Goal: Task Accomplishment & Management: Use online tool/utility

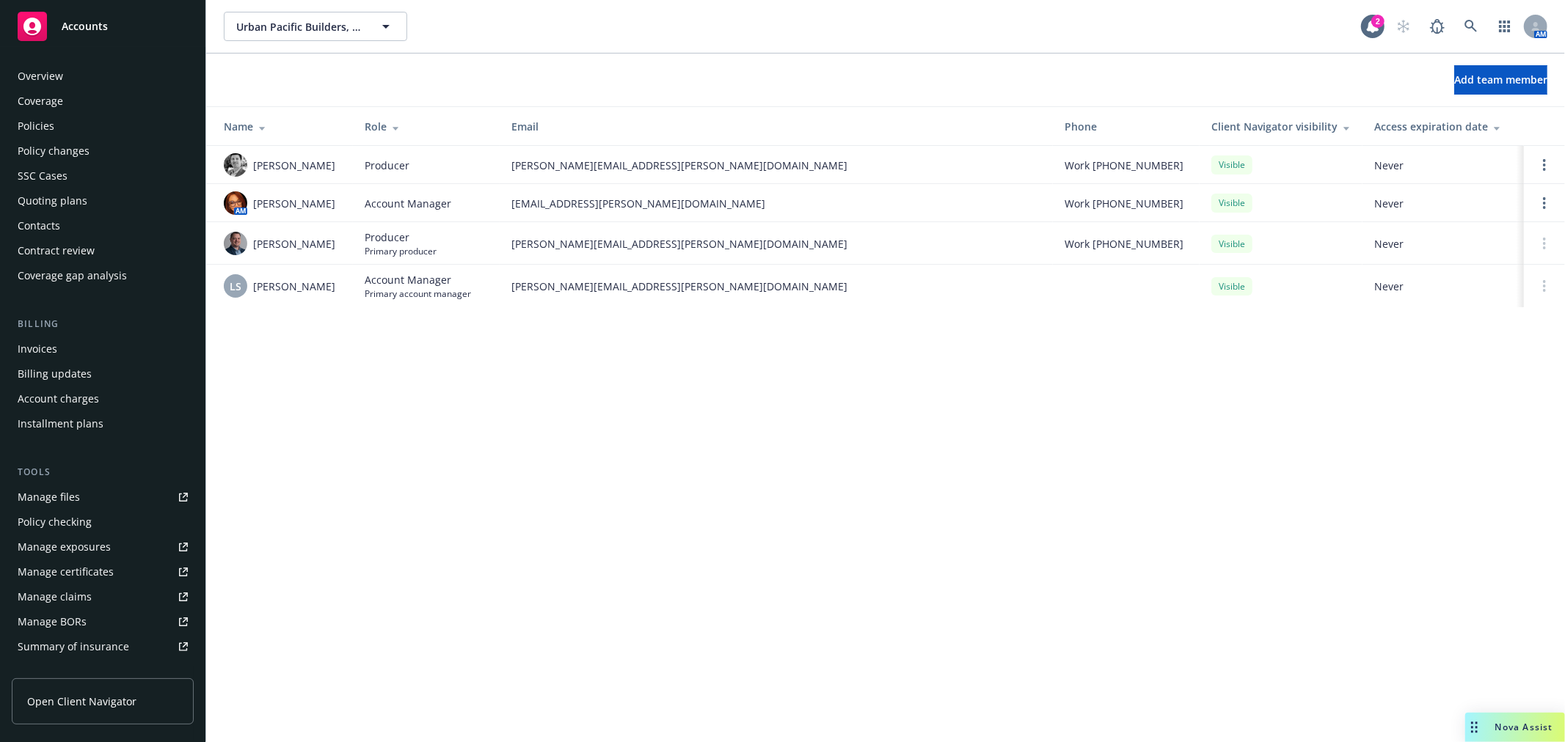
scroll to position [238, 0]
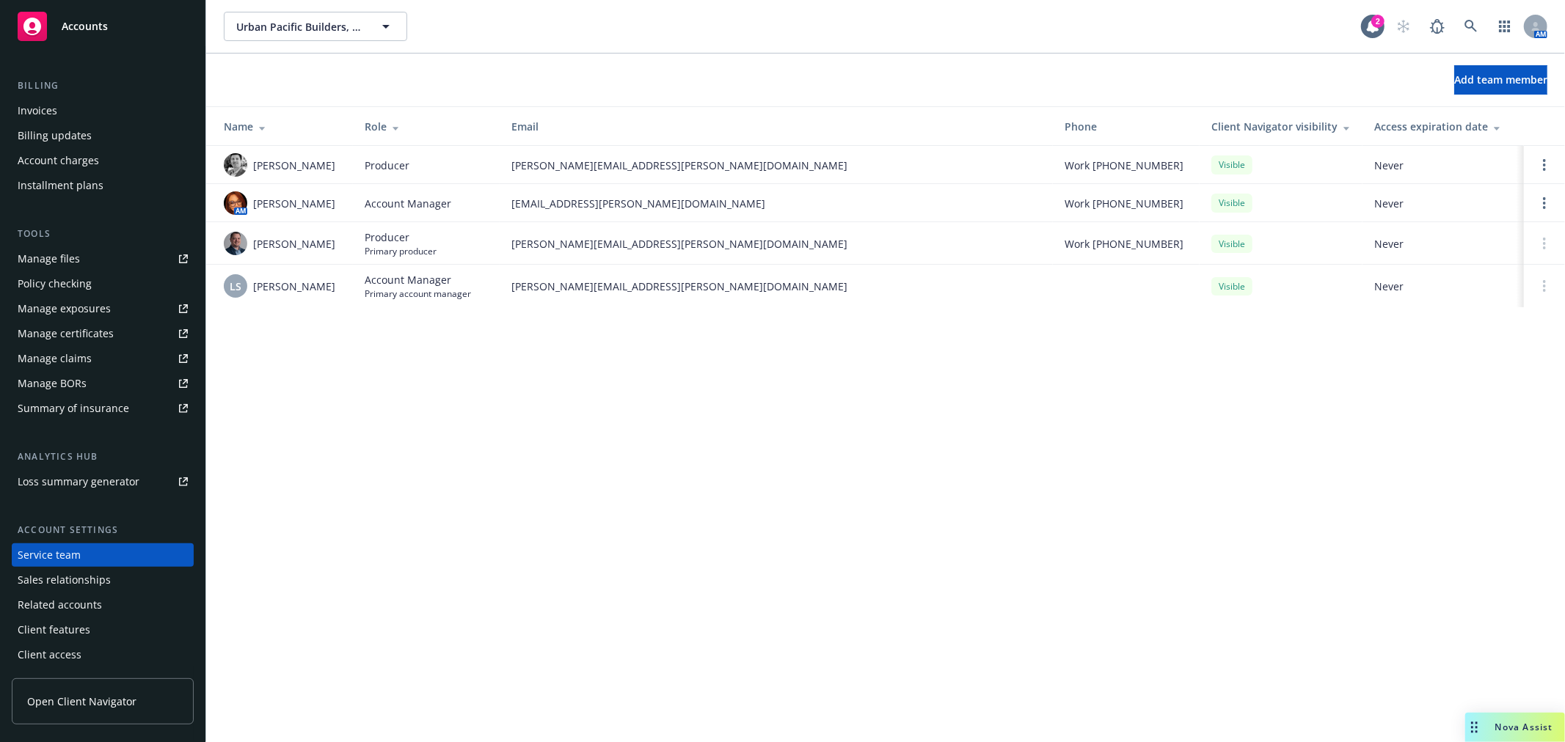
click at [118, 25] on div "Accounts" at bounding box center [103, 26] width 170 height 29
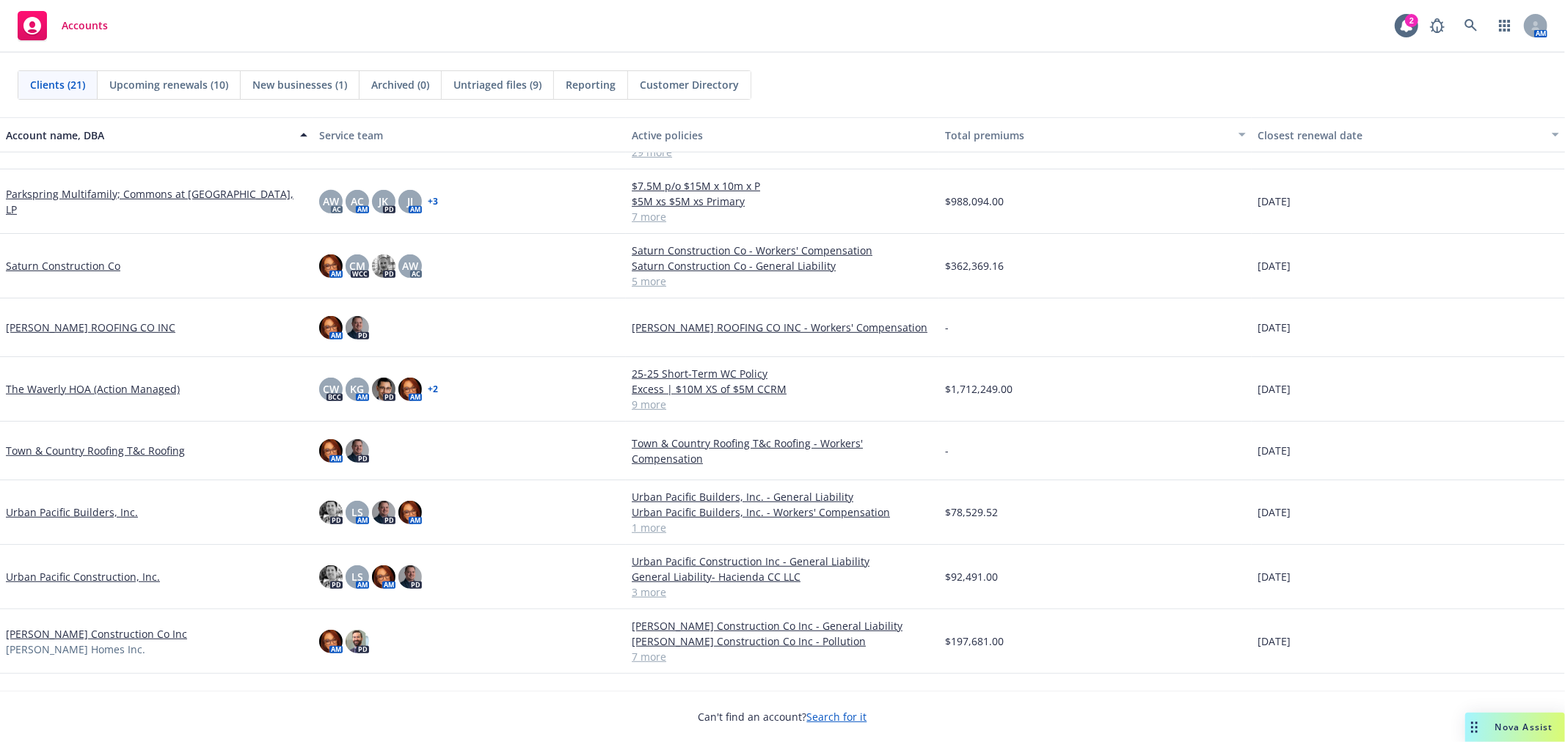
scroll to position [735, 0]
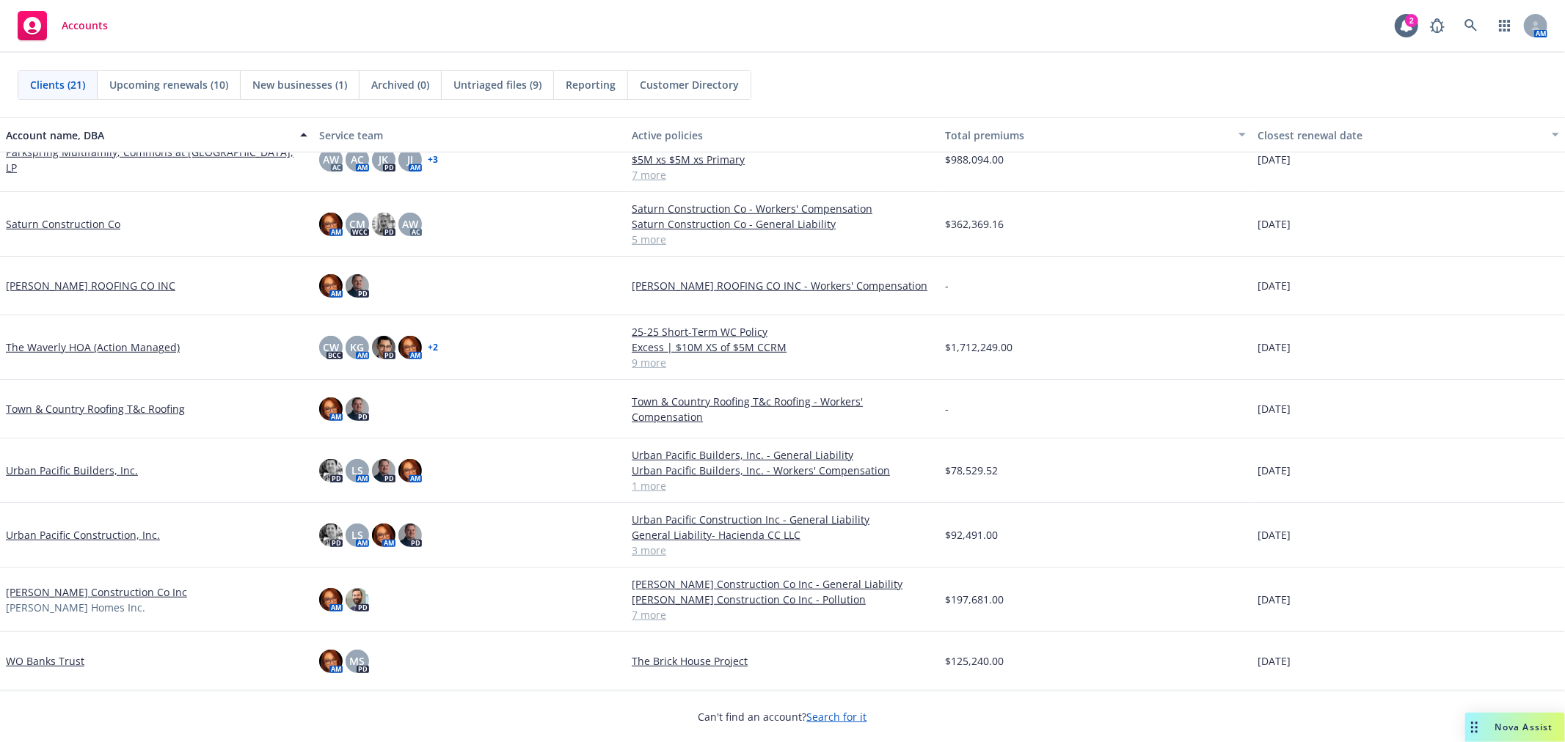
click at [60, 469] on link "Urban Pacific Builders, Inc." at bounding box center [72, 470] width 132 height 15
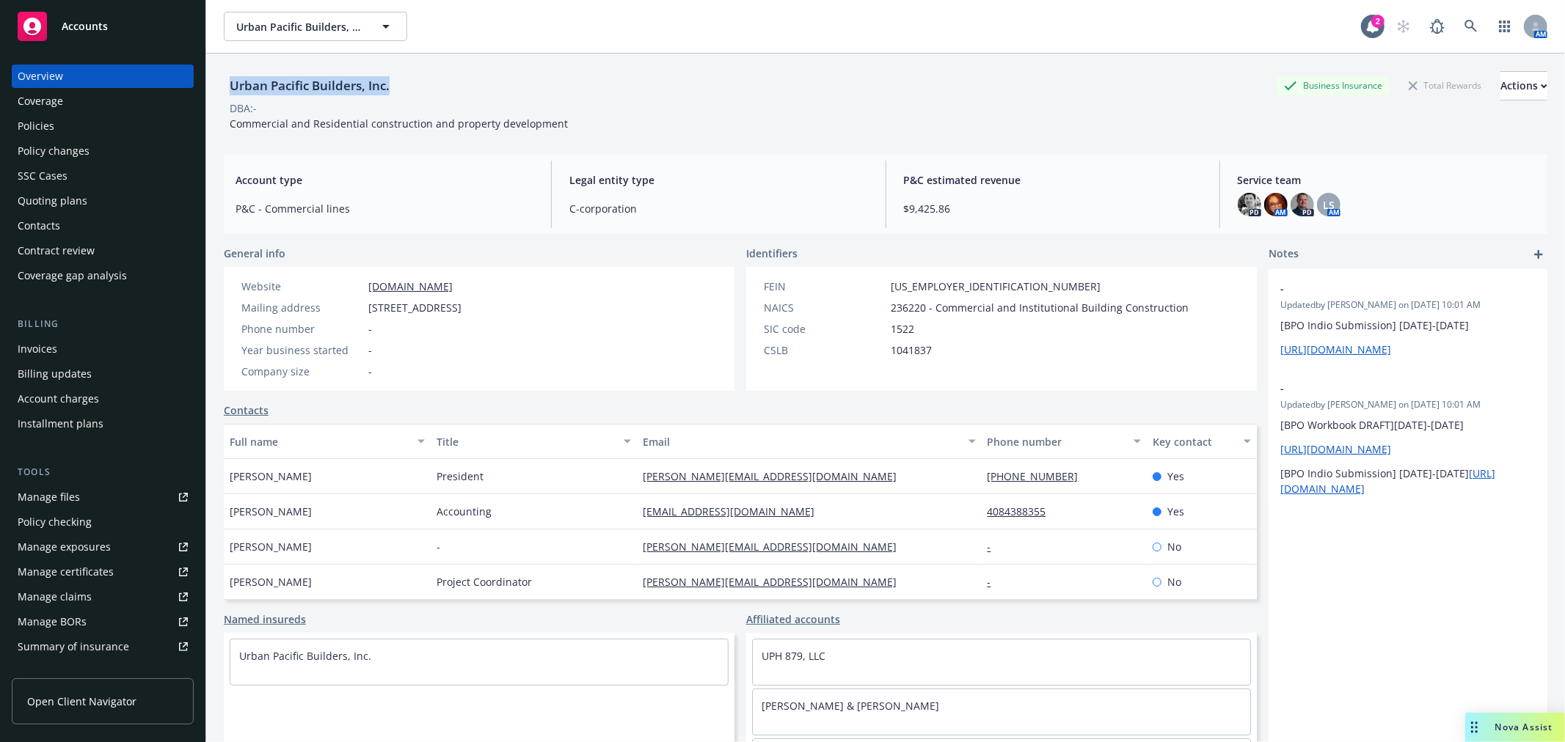
drag, startPoint x: 225, startPoint y: 76, endPoint x: 391, endPoint y: 82, distance: 165.9
click at [391, 82] on div "Urban Pacific Builders, Inc." at bounding box center [310, 85] width 172 height 19
copy div "Urban Pacific Builders, Inc."
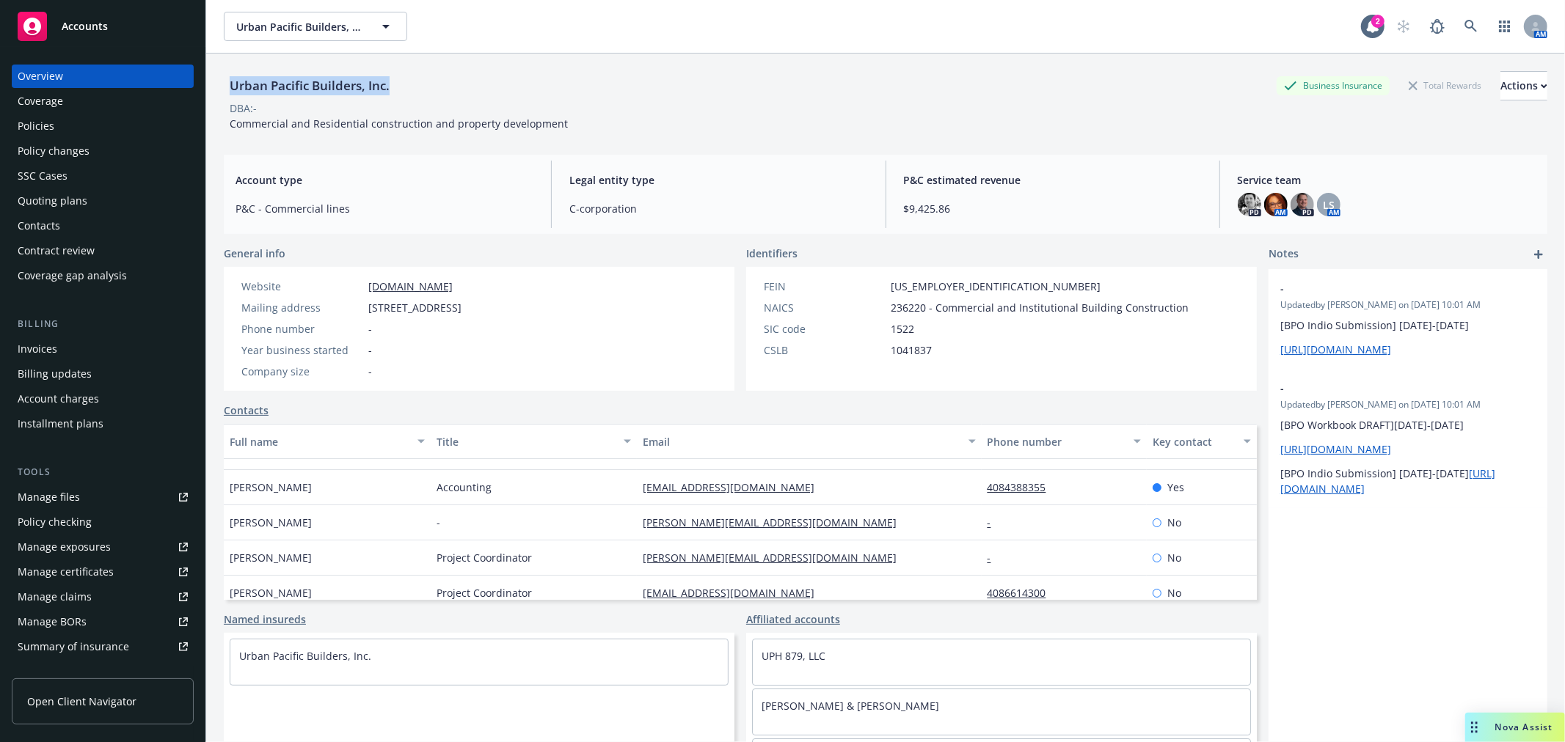
scroll to position [34, 0]
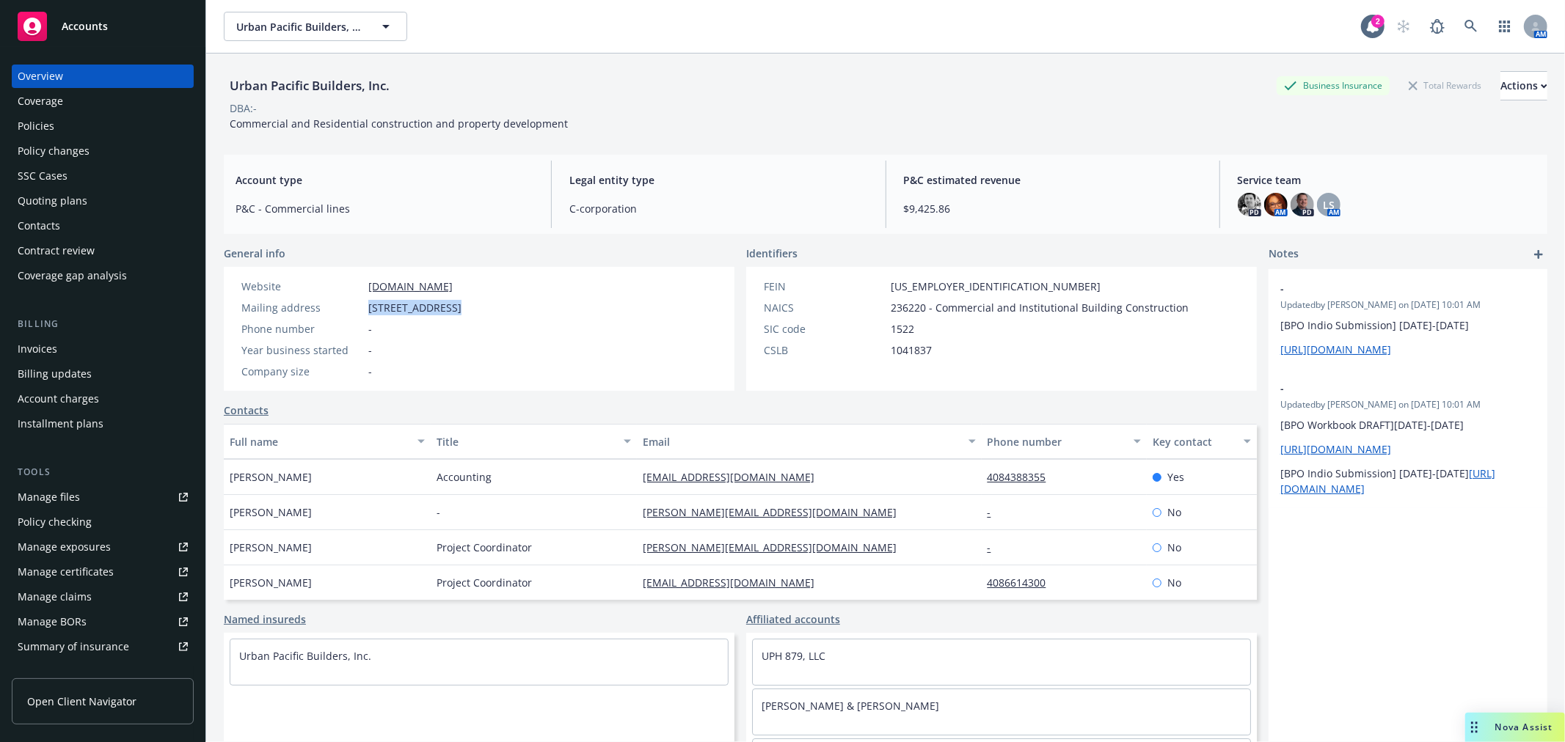
drag, startPoint x: 373, startPoint y: 307, endPoint x: 446, endPoint y: 316, distance: 74.0
click at [446, 316] on div "Website [DOMAIN_NAME] Mailing address [STREET_ADDRESS] Phone number - Year busi…" at bounding box center [351, 329] width 232 height 100
copy span "[STREET_ADDRESS]"
drag, startPoint x: 451, startPoint y: 305, endPoint x: 491, endPoint y: 306, distance: 40.3
click at [461, 306] on span "[STREET_ADDRESS]" at bounding box center [414, 307] width 93 height 15
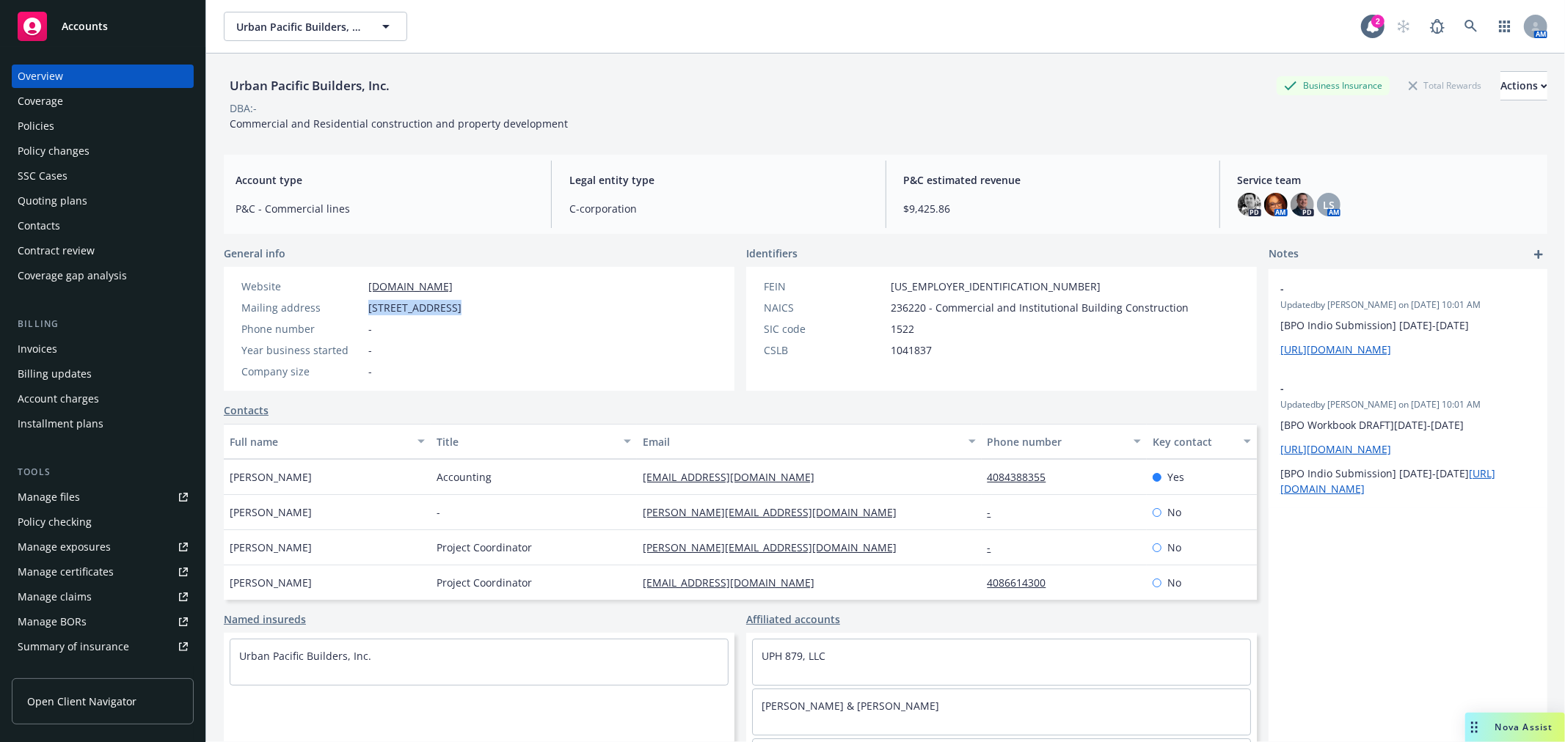
copy span "[GEOGRAPHIC_DATA][PERSON_NAME]"
drag, startPoint x: 518, startPoint y: 305, endPoint x: 545, endPoint y: 308, distance: 27.3
click at [461, 308] on span "[STREET_ADDRESS]" at bounding box center [414, 307] width 93 height 15
copy span "95125"
click at [66, 497] on div "Manage files" at bounding box center [49, 497] width 62 height 23
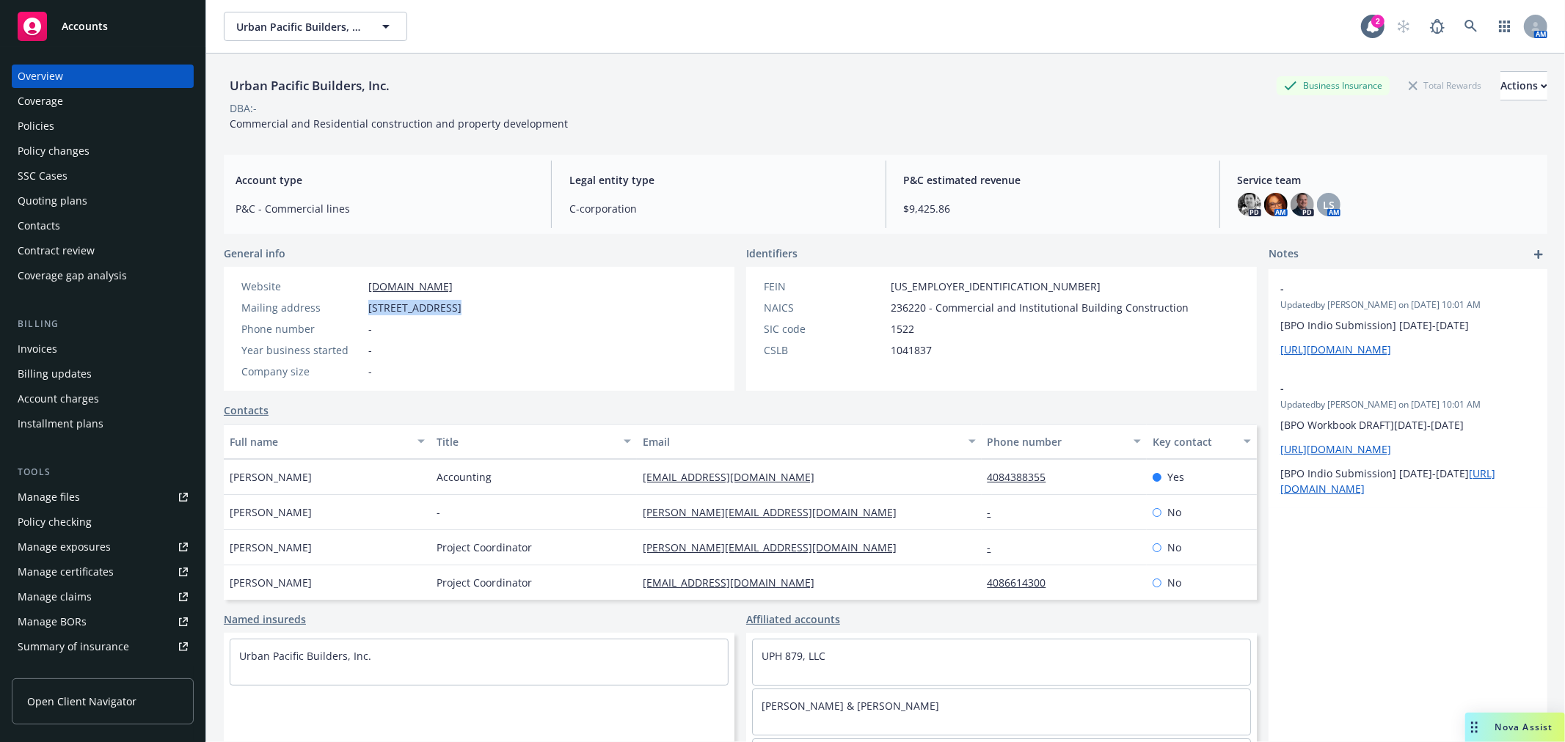
click at [50, 116] on div "Policies" at bounding box center [36, 125] width 37 height 23
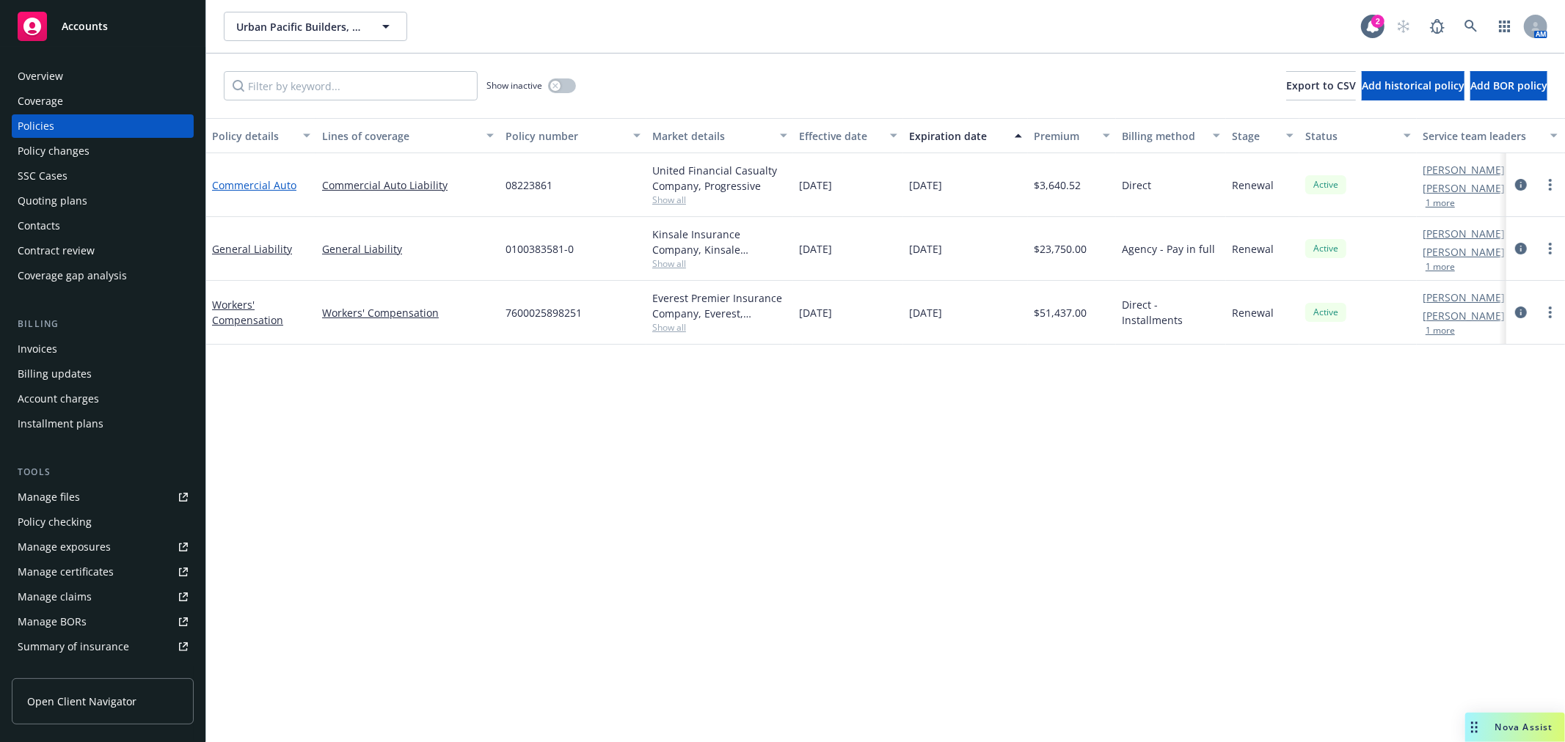
click at [252, 185] on link "Commercial Auto" at bounding box center [254, 185] width 84 height 14
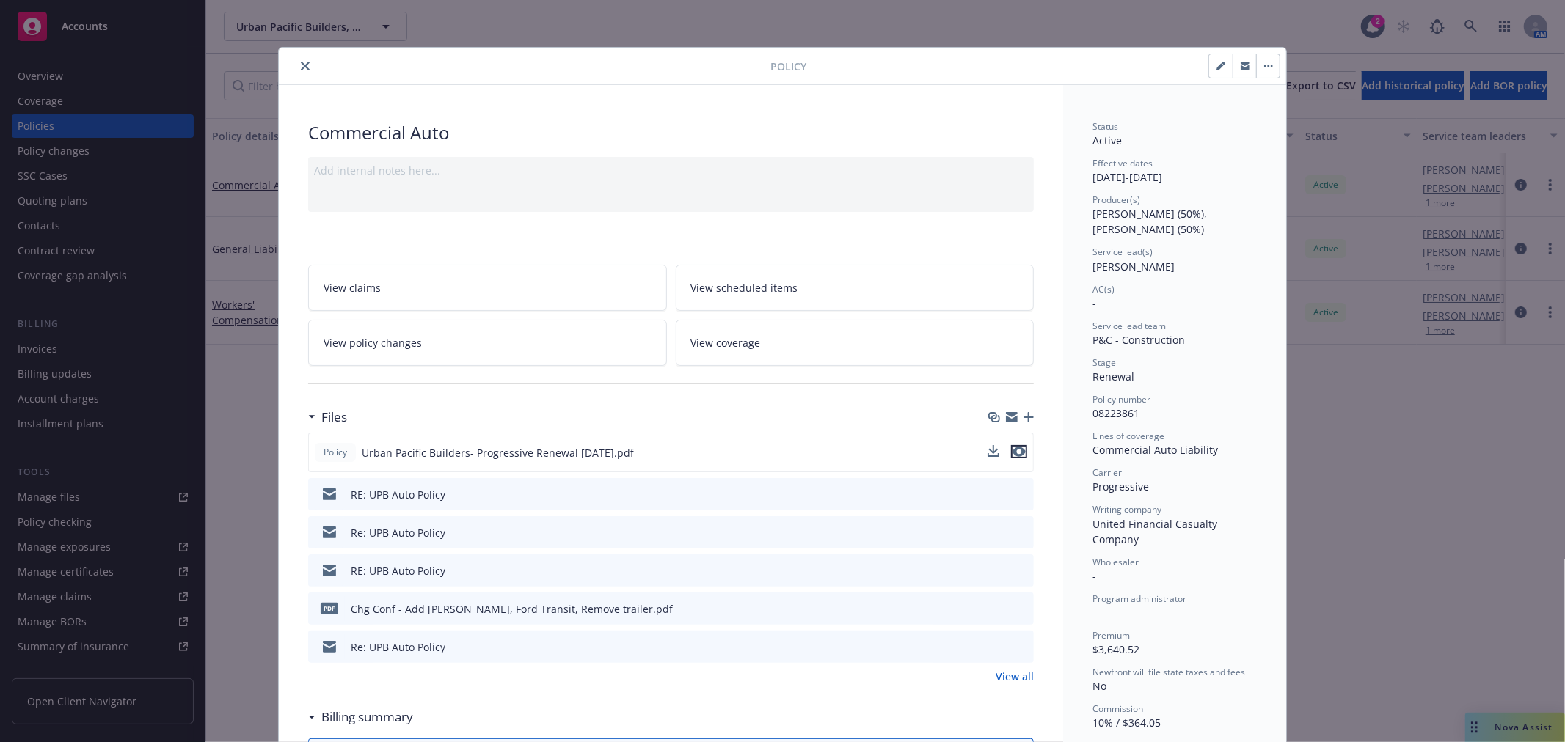
click at [1018, 451] on icon "preview file" at bounding box center [1018, 452] width 13 height 10
click at [301, 62] on icon "close" at bounding box center [305, 66] width 9 height 9
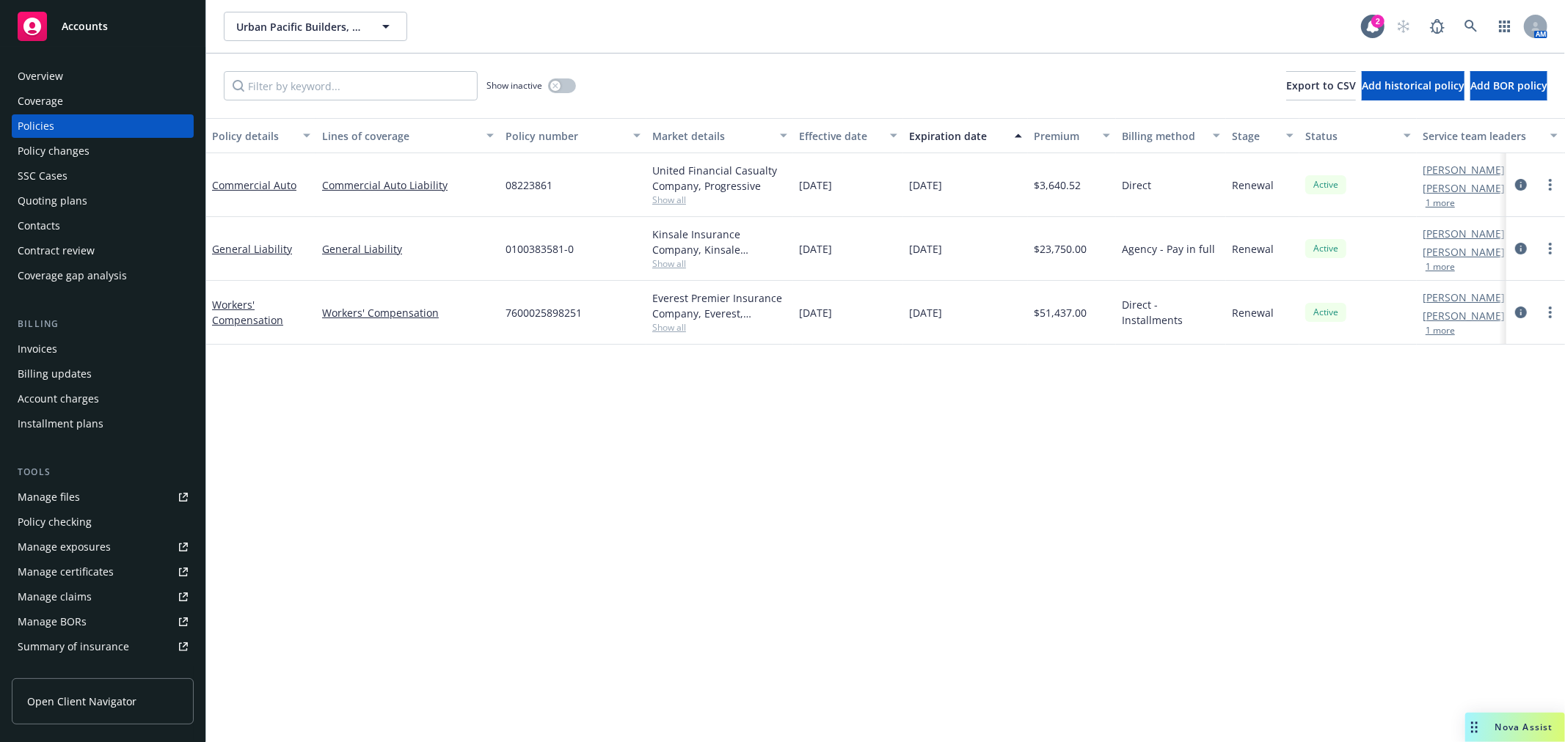
click at [1514, 724] on span "Nova Assist" at bounding box center [1524, 727] width 58 height 12
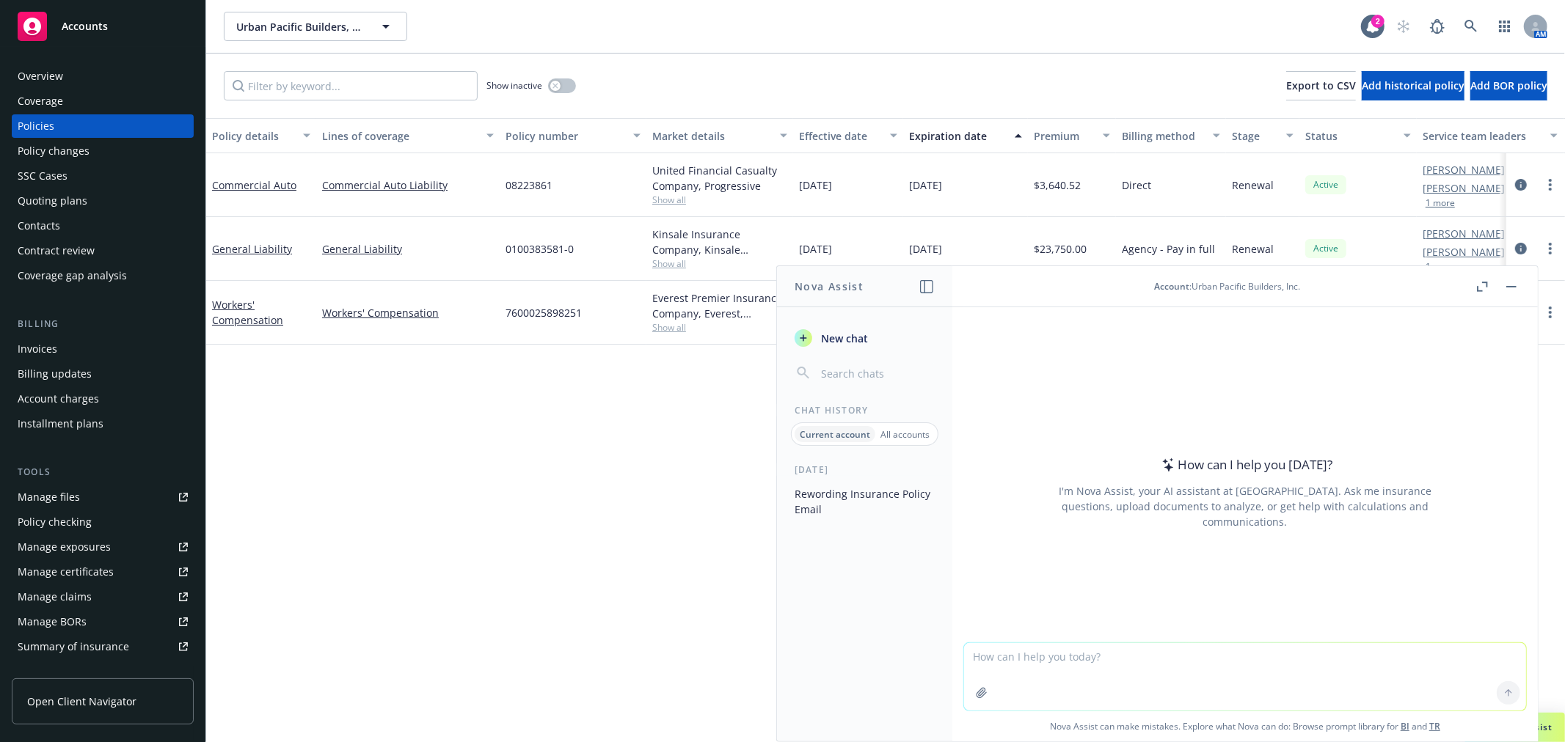
click at [1014, 656] on textarea at bounding box center [1245, 676] width 562 height 67
paste textarea
type textarea "help me fill out the following exposure table - please provide the percentage o…"
click at [1468, 658] on textarea "help me fill out the following exposure table - please provide the percentage o…" at bounding box center [1245, 676] width 562 height 69
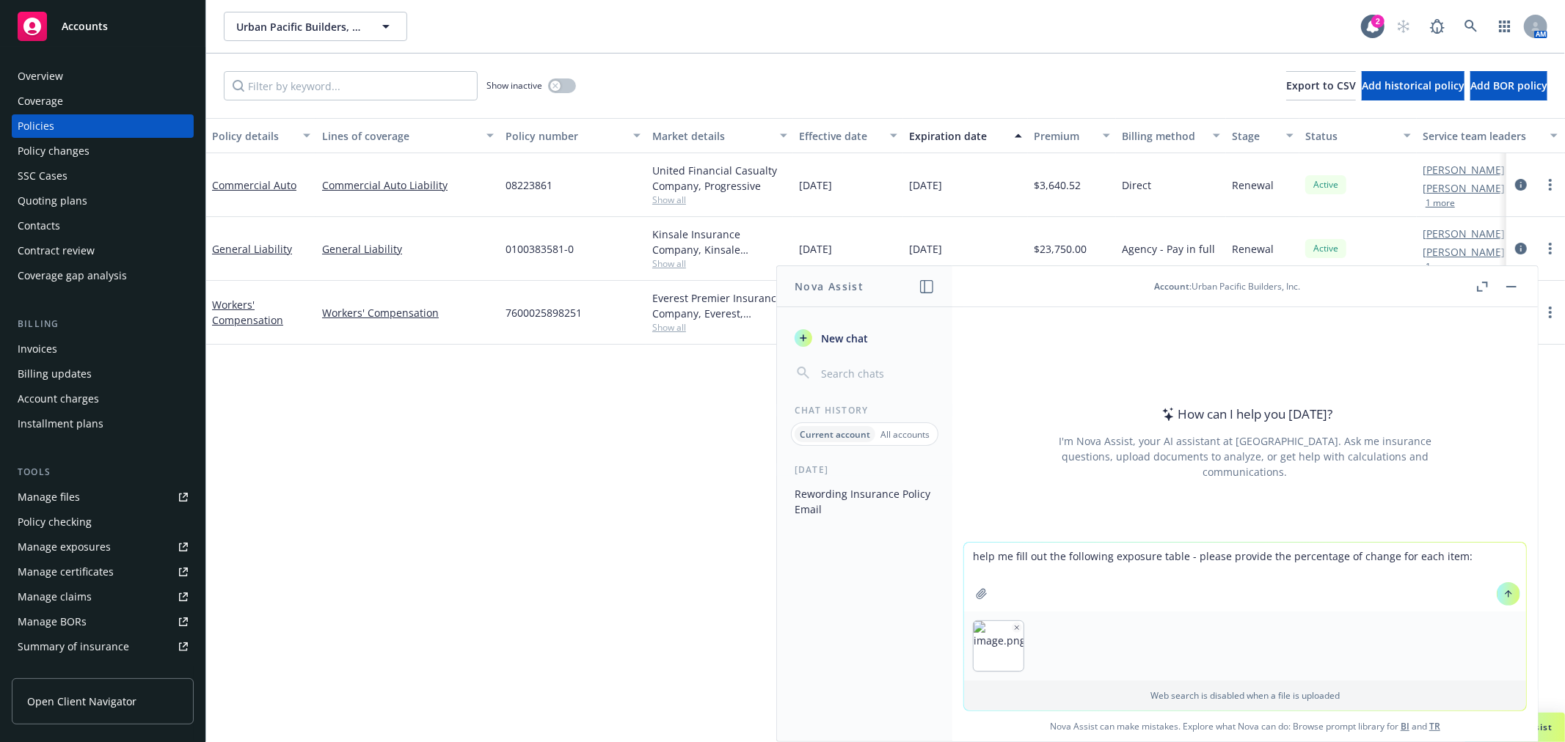
click at [1504, 593] on icon at bounding box center [1508, 594] width 10 height 10
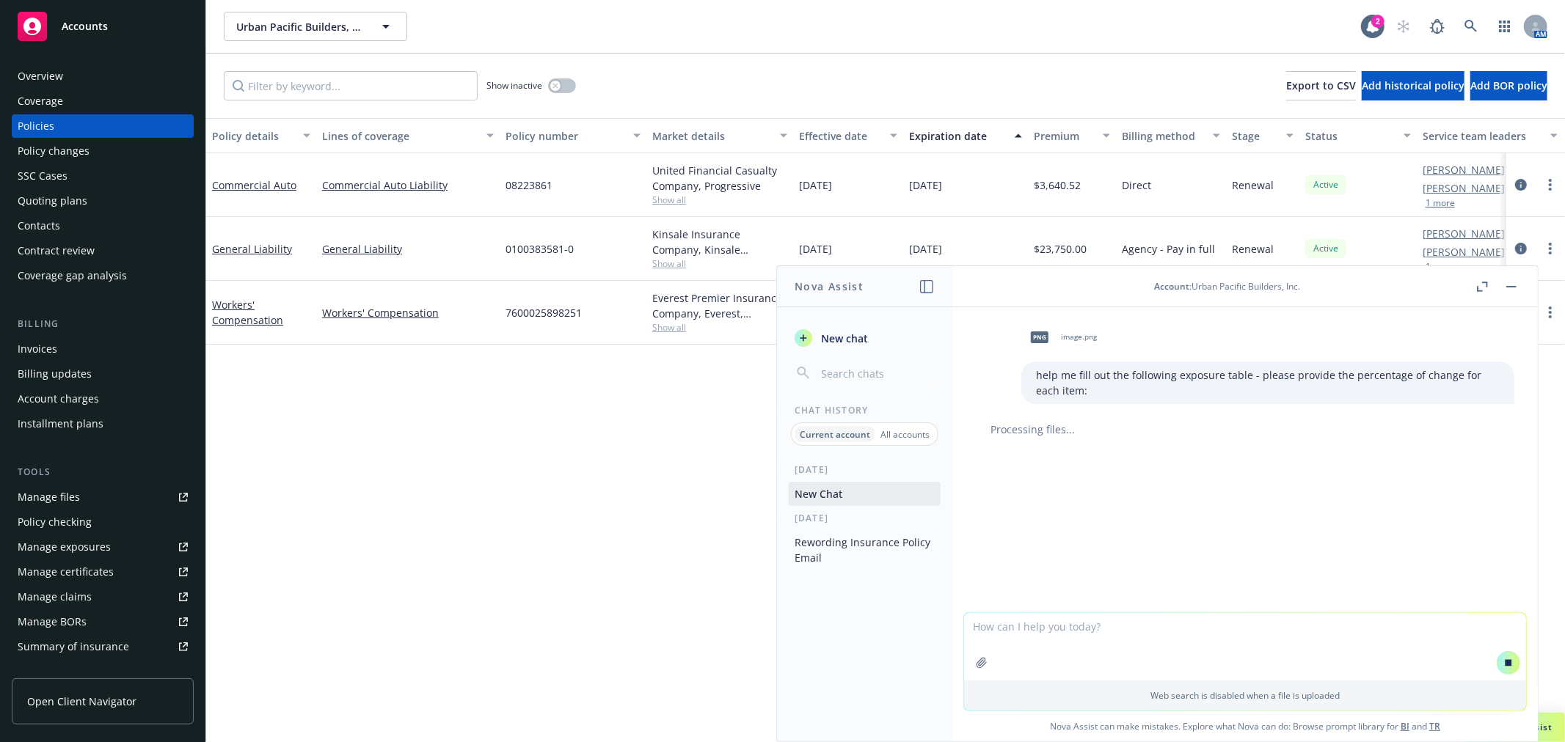
click at [1248, 637] on textarea at bounding box center [1245, 646] width 562 height 67
click at [252, 184] on link "Commercial Auto" at bounding box center [254, 185] width 84 height 14
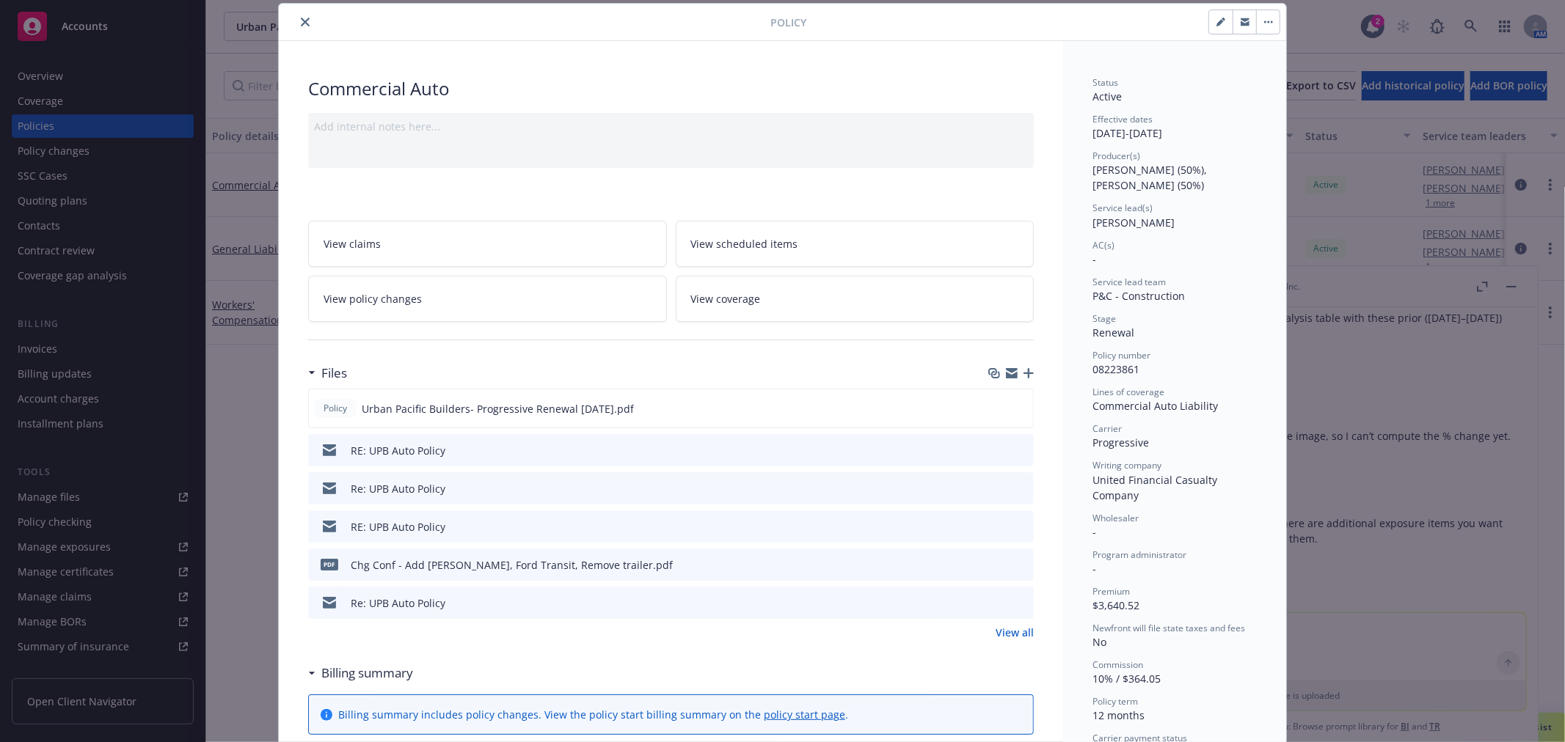
scroll to position [119, 0]
click at [301, 19] on icon "close" at bounding box center [305, 22] width 9 height 9
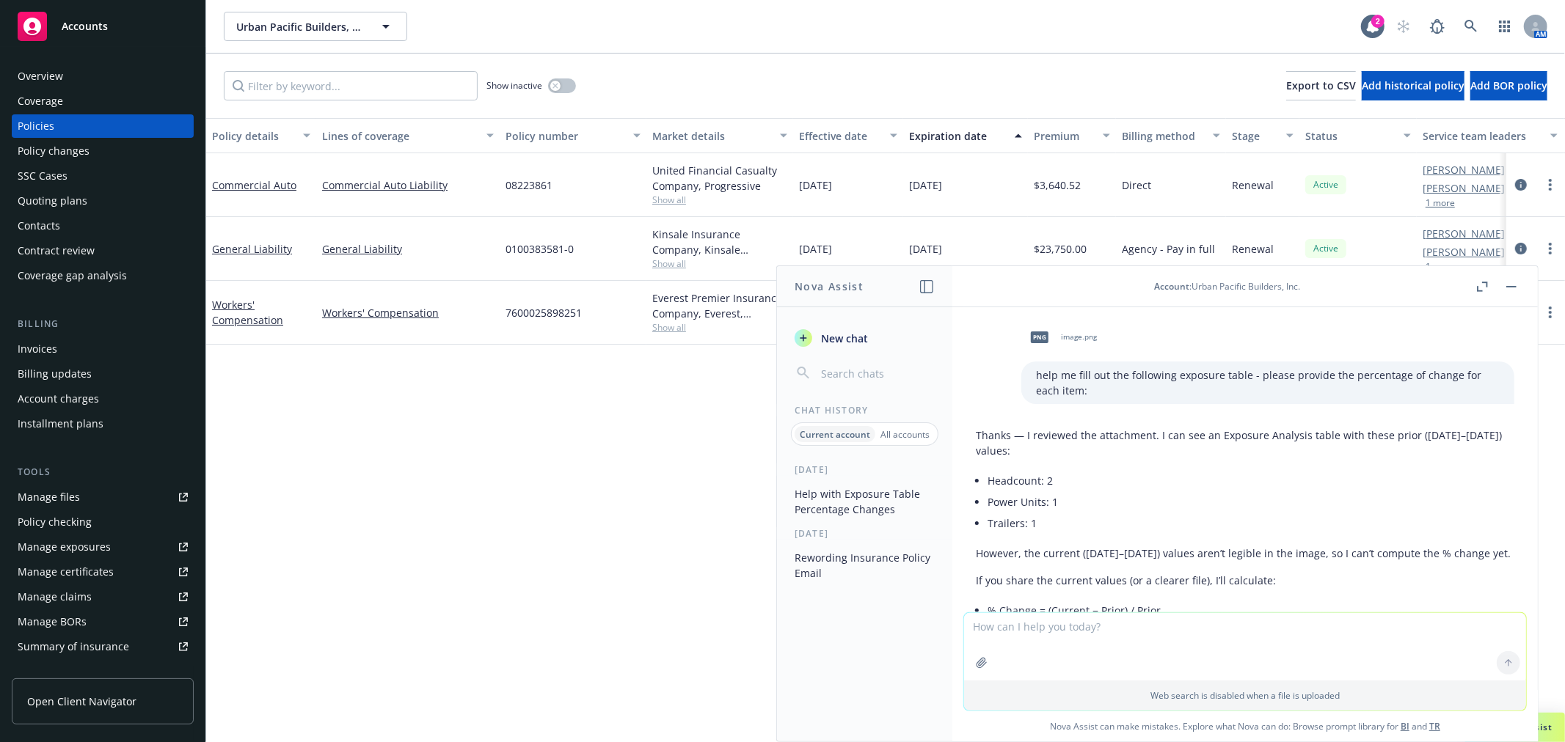
click at [1149, 642] on textarea at bounding box center [1245, 646] width 562 height 67
type textarea "current 3 /2 / 0"
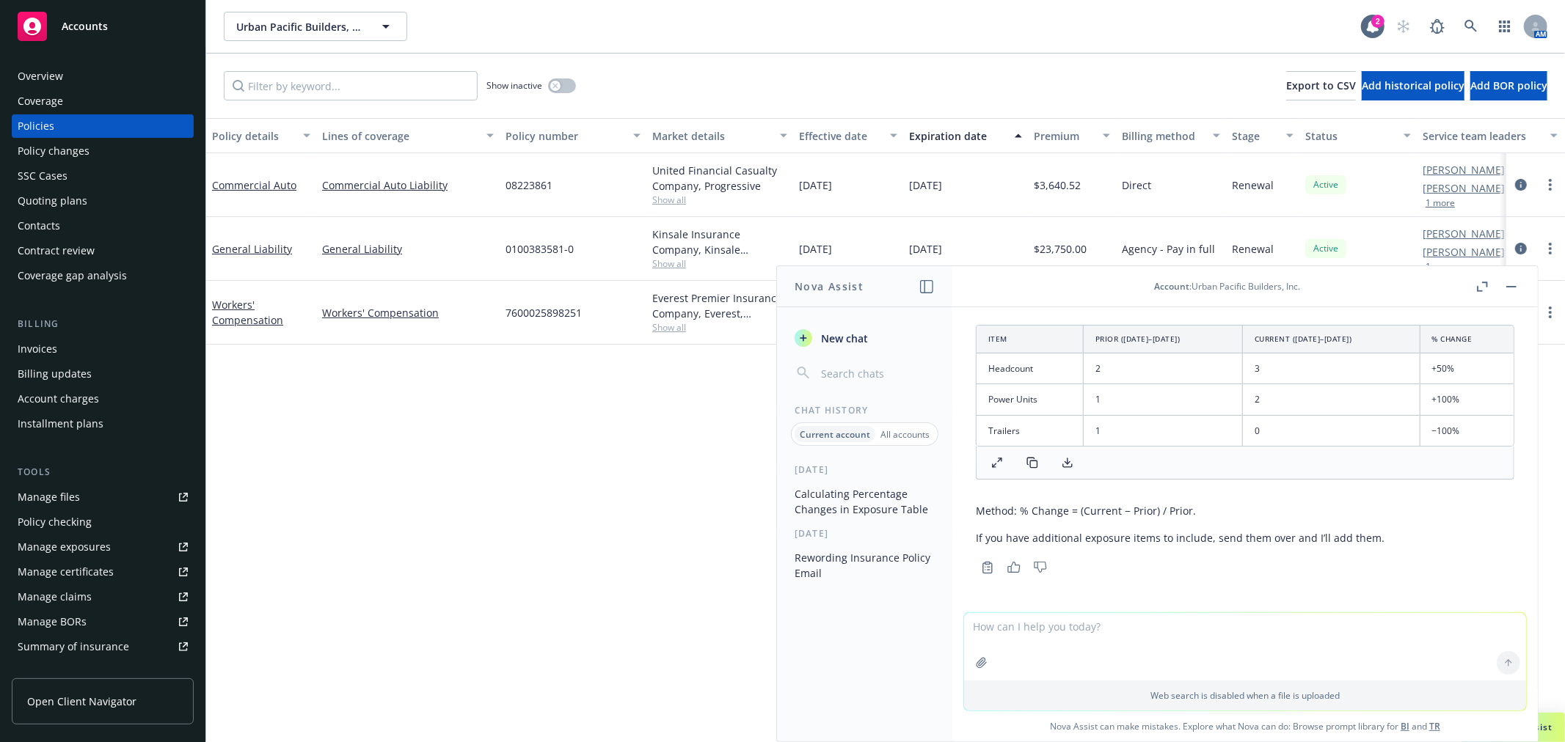
scroll to position [494, 0]
click at [475, 16] on div "Urban Pacific Builders, Inc. Urban Pacific Builders, Inc." at bounding box center [792, 26] width 1137 height 29
click at [81, 81] on div "Overview" at bounding box center [103, 76] width 170 height 23
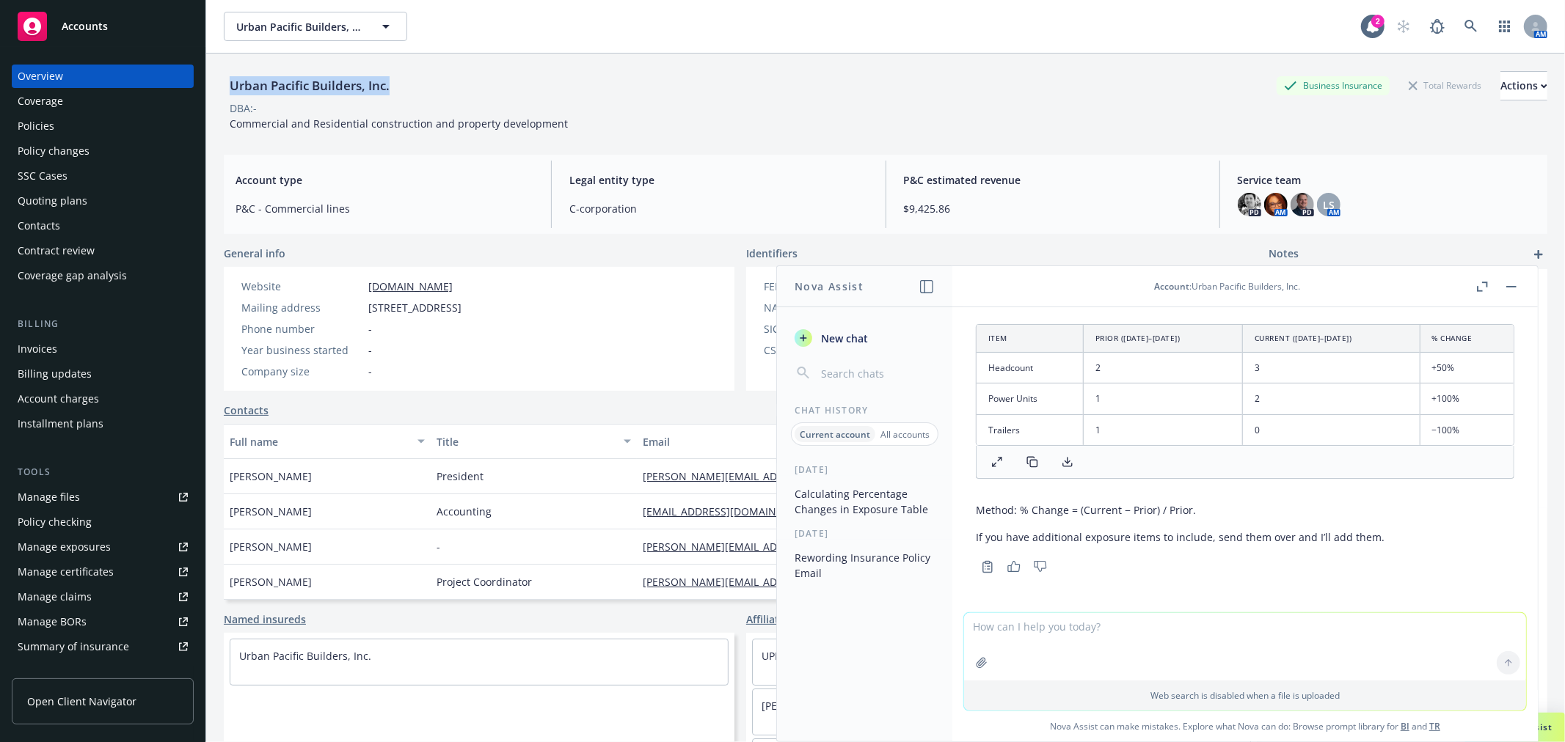
drag, startPoint x: 231, startPoint y: 87, endPoint x: 389, endPoint y: 84, distance: 157.7
click at [389, 84] on div "Urban Pacific Builders, Inc." at bounding box center [310, 85] width 172 height 19
copy div "Urban Pacific Builders, Inc."
click at [453, 197] on div "Account type P&C - Commercial lines" at bounding box center [384, 194] width 321 height 67
click at [82, 21] on span "Accounts" at bounding box center [85, 27] width 46 height 12
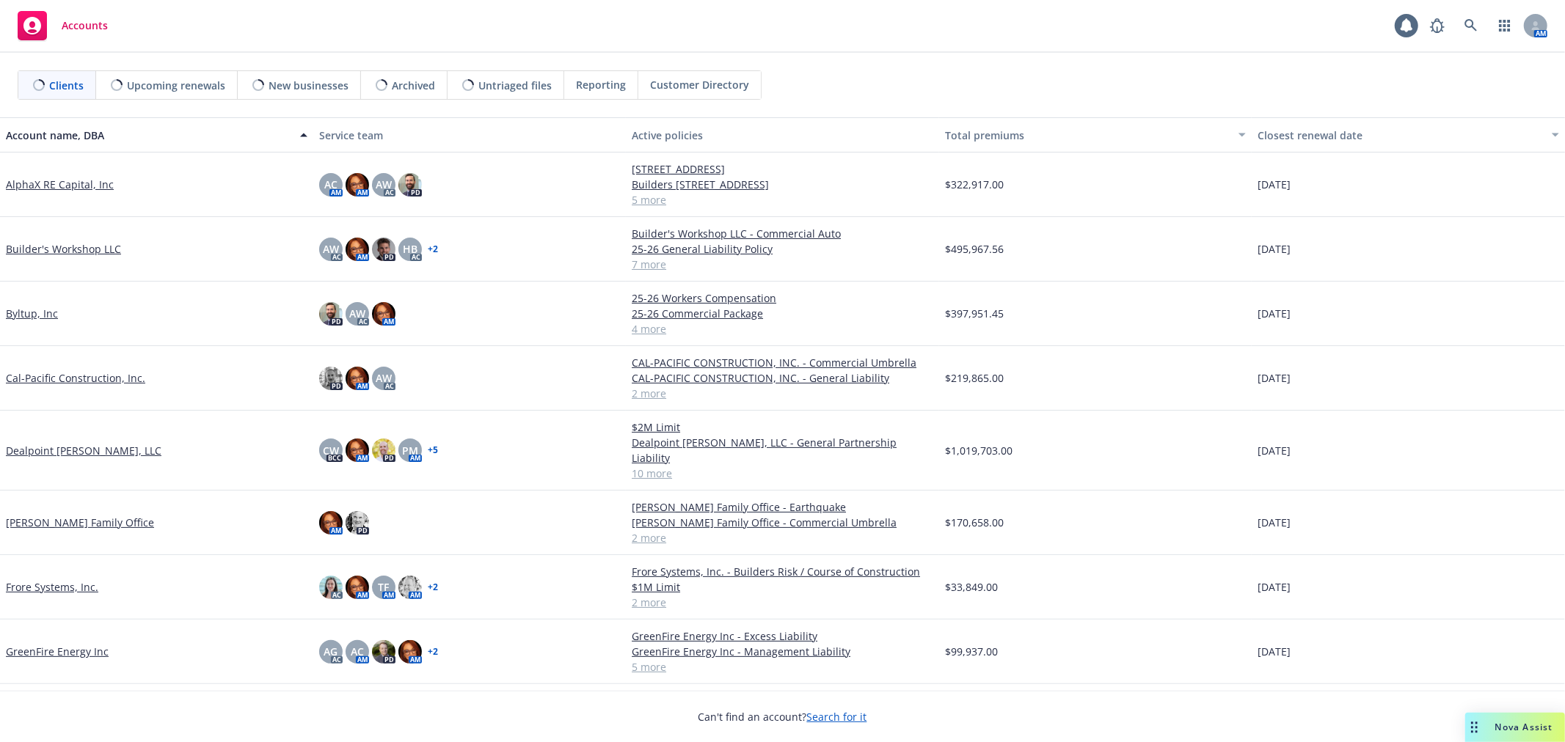
click at [1507, 722] on span "Nova Assist" at bounding box center [1524, 727] width 58 height 12
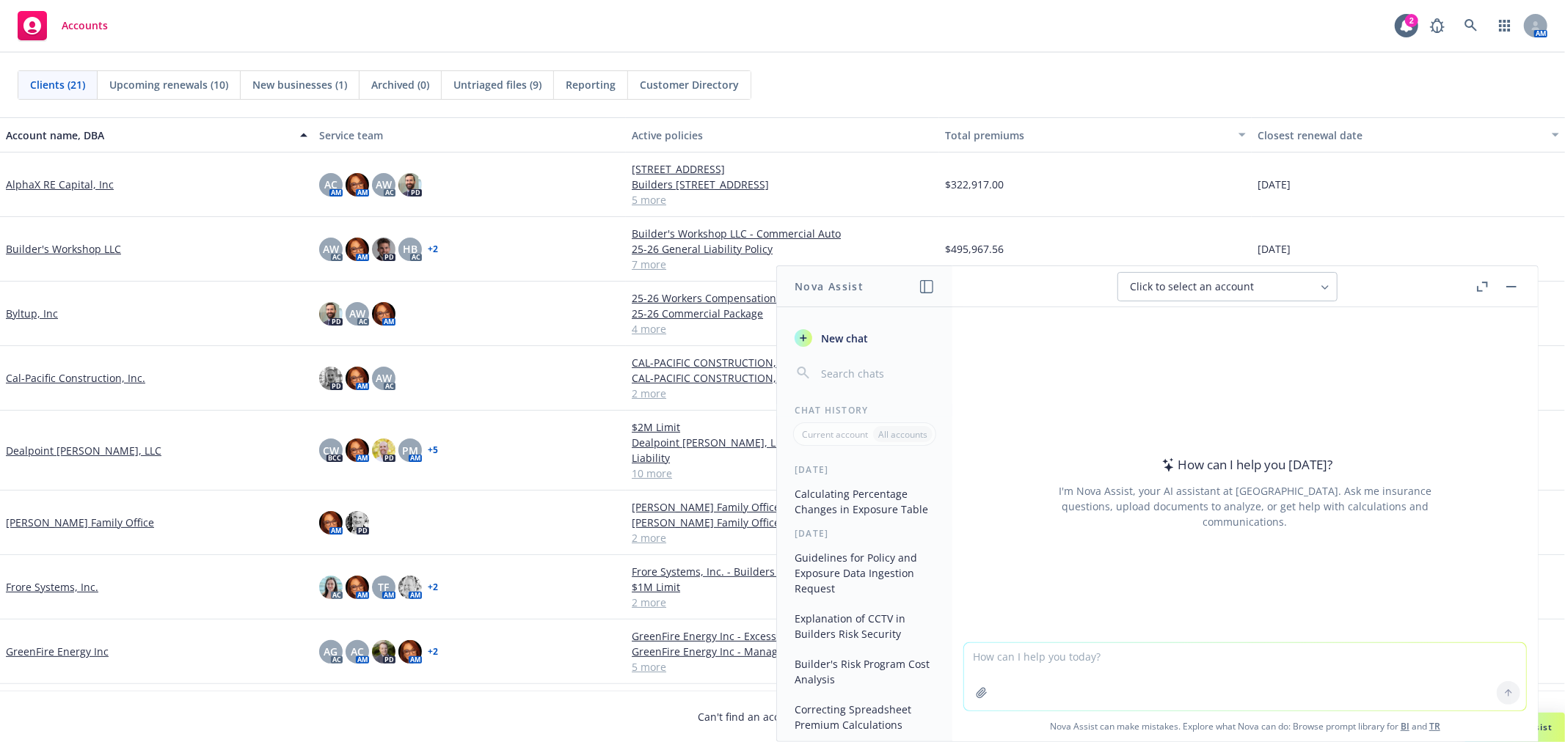
click at [1062, 654] on textarea at bounding box center [1245, 676] width 562 height 67
paste textarea "ubtotal [STREET_ADDRESS][US_STATE] Tel: [PHONE_NUMBER] [DOMAIN_NAME] Contingenc…"
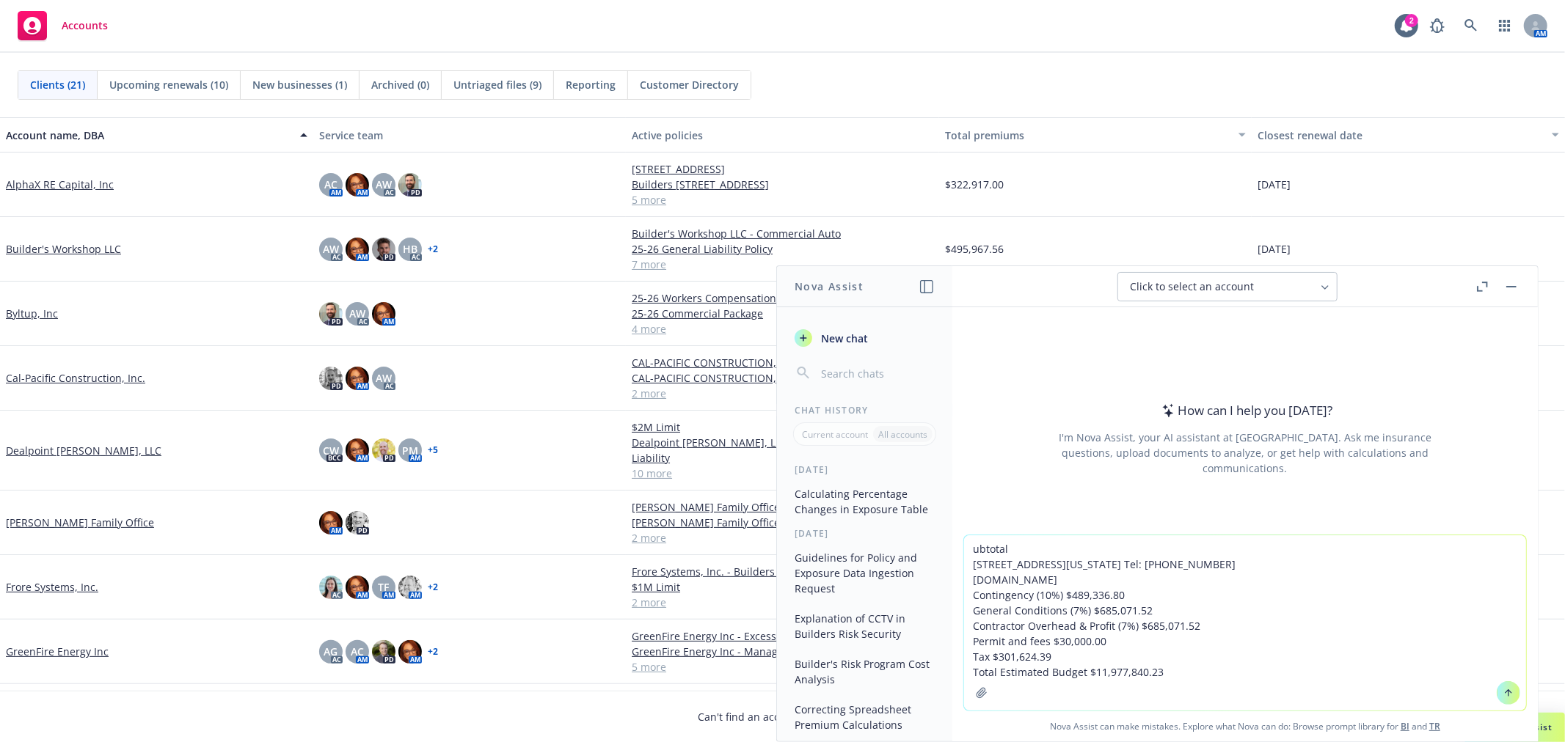
click at [970, 541] on textarea "ubtotal [STREET_ADDRESS][US_STATE] Tel: [PHONE_NUMBER] [DOMAIN_NAME] Contingenc…" at bounding box center [1245, 622] width 562 height 175
click at [1117, 546] on textarea "Subtotal [STREET_ADDRESS][US_STATE] Tel: [PHONE_NUMBER] [DOMAIN_NAME] Contingen…" at bounding box center [1245, 622] width 562 height 175
paste textarea "9,786,736.00"
click at [1011, 546] on textarea "Subtotal 9,786,736.00 [STREET_ADDRESS][US_STATE] Tel: [PHONE_NUMBER] [DOMAIN_NA…" at bounding box center [1245, 622] width 562 height 175
drag, startPoint x: 967, startPoint y: 565, endPoint x: 1120, endPoint y: 584, distance: 154.5
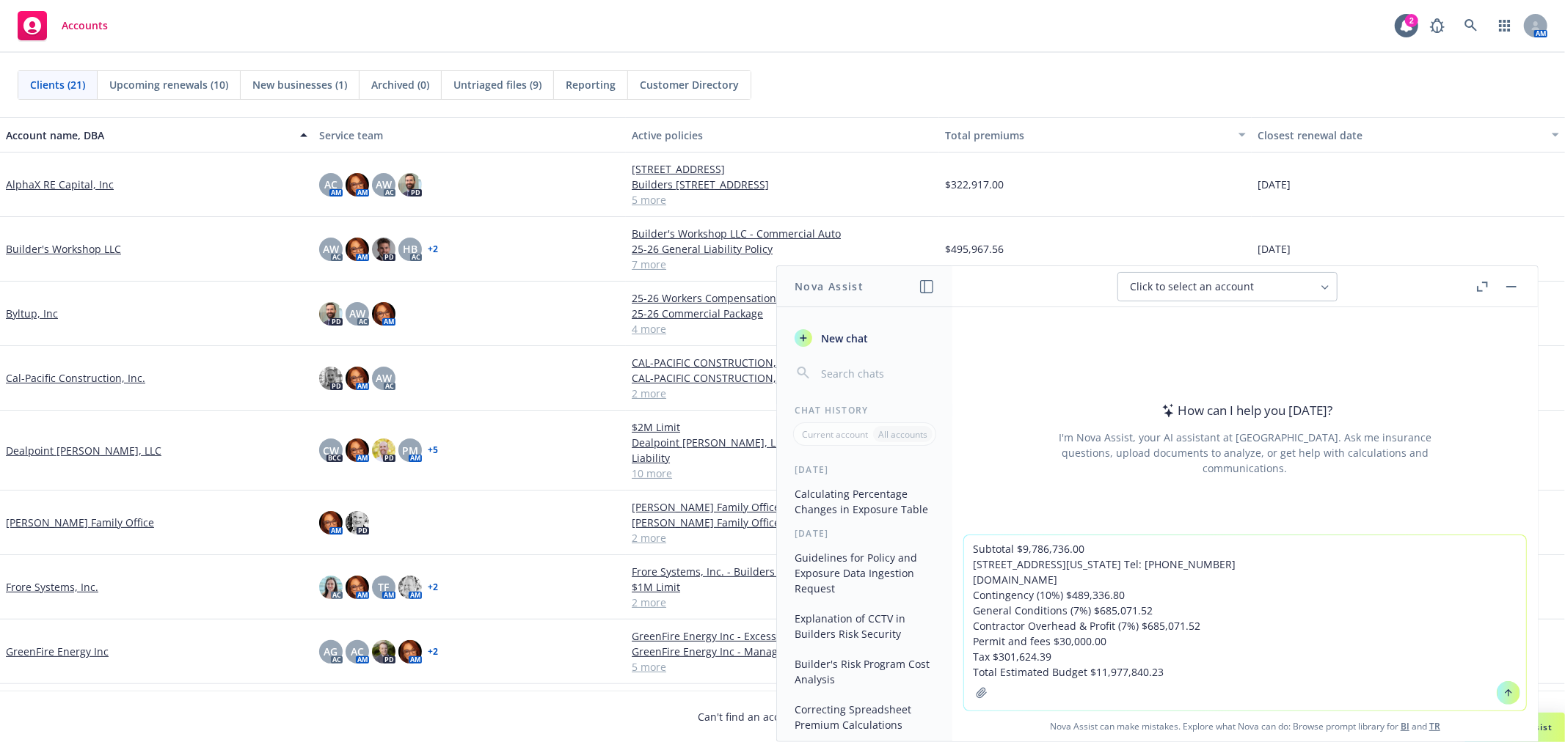
click at [1120, 584] on textarea "Subtotal $9,786,736.00 [STREET_ADDRESS][US_STATE] Tel: [PHONE_NUMBER] [DOMAIN_N…" at bounding box center [1245, 622] width 562 height 175
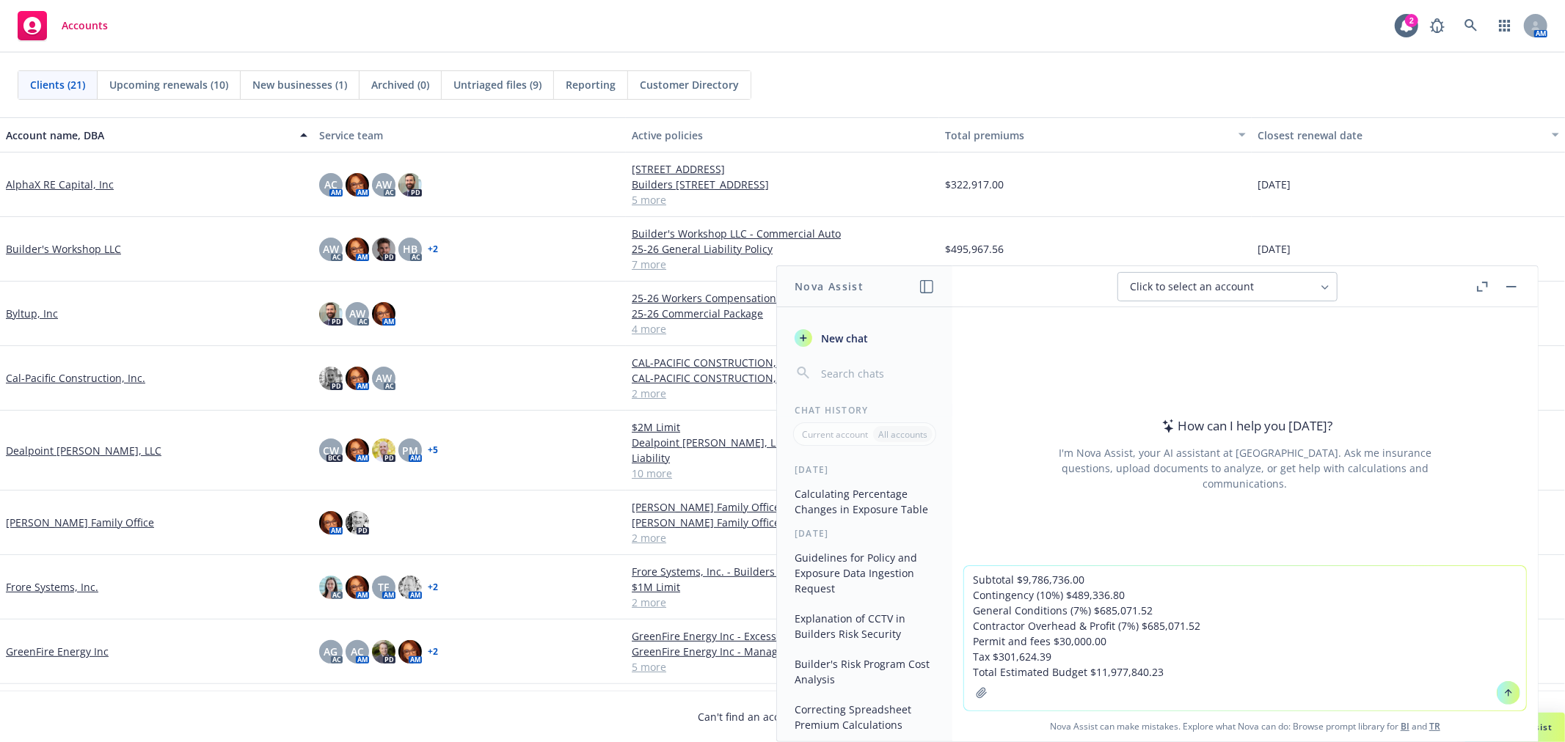
click at [970, 576] on textarea "Subtotal $9,786,736.00 Contingency (10%) $489,336.80 General Conditions (7%) $6…" at bounding box center [1245, 638] width 562 height 144
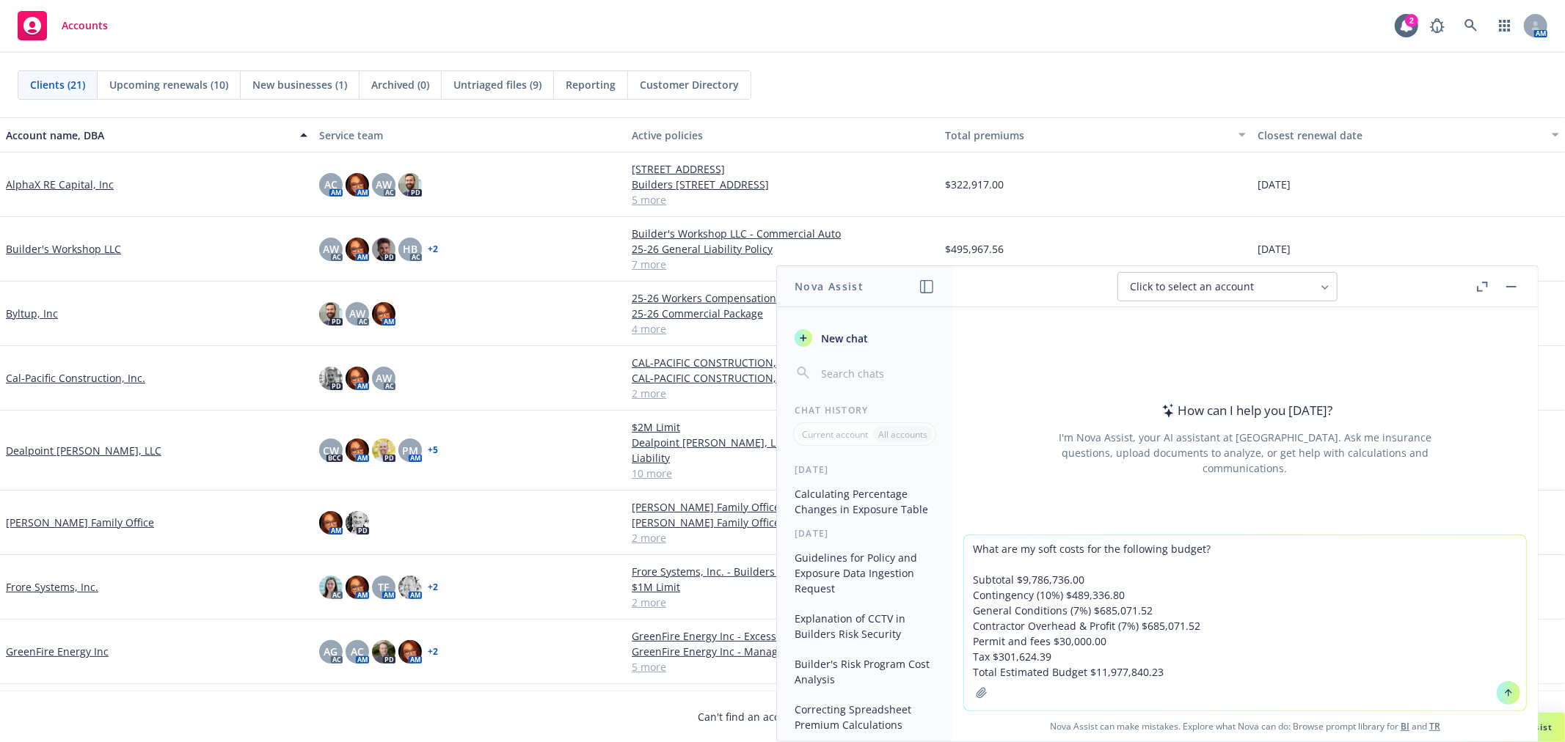
click at [1034, 546] on textarea "What are my soft costs for the following budget? Subtotal $9,786,736.00 Conting…" at bounding box center [1245, 622] width 562 height 175
type textarea "What are my Builder's Risk soft costs for the following budget? Subtotal $9,786…"
click at [1503, 692] on icon at bounding box center [1508, 693] width 10 height 10
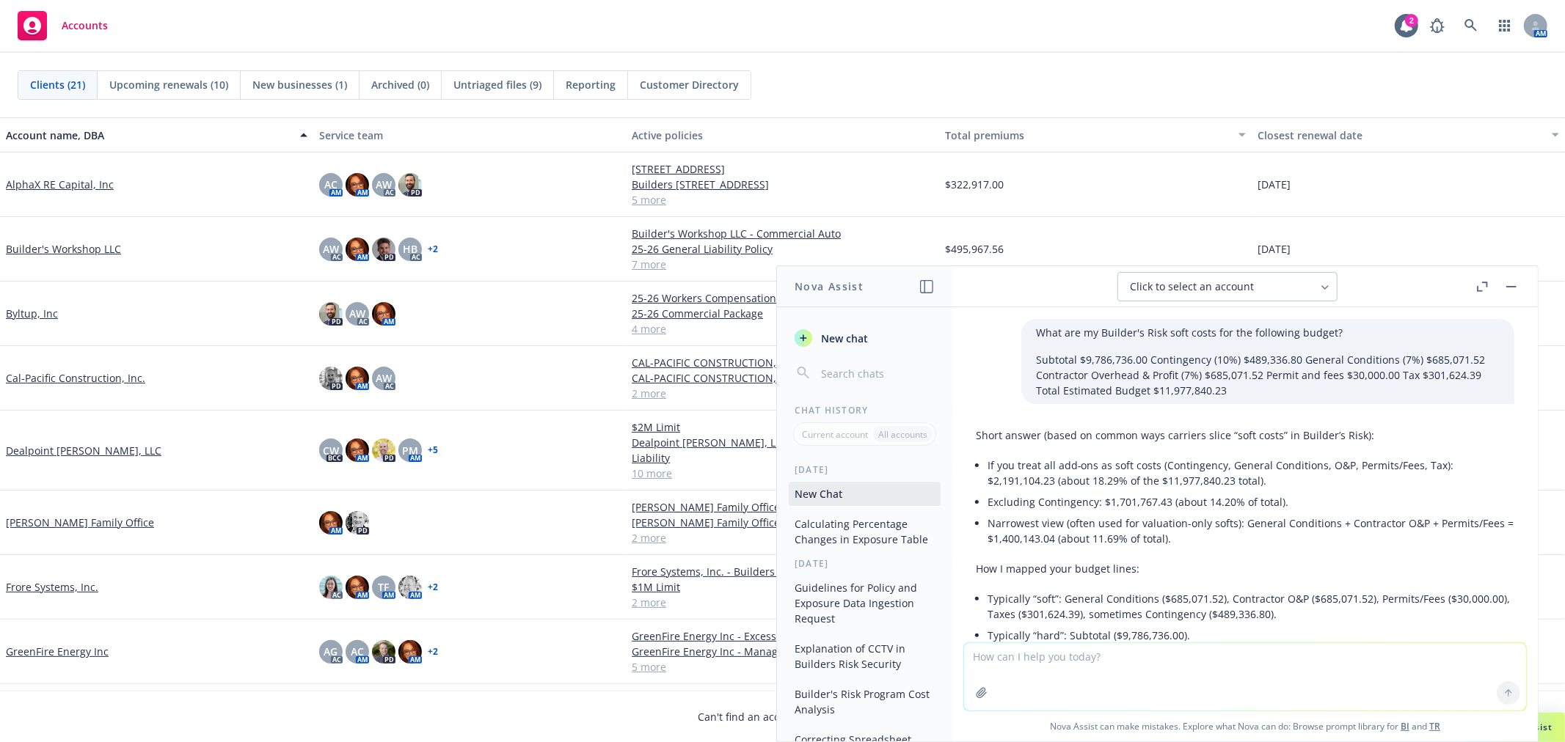
scroll to position [144, 0]
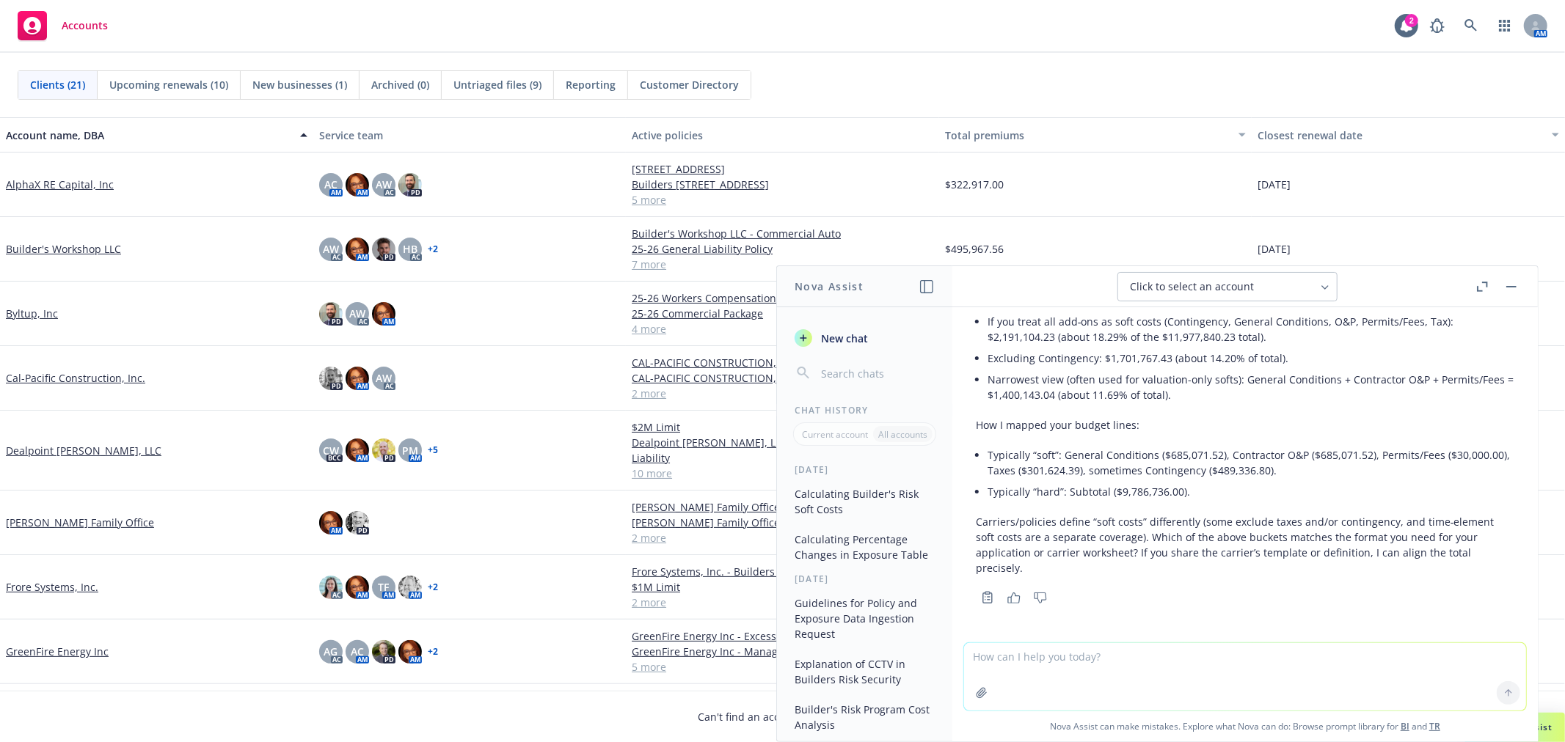
click at [1159, 659] on textarea at bounding box center [1245, 676] width 562 height 67
click at [1160, 659] on textarea at bounding box center [1245, 676] width 562 height 67
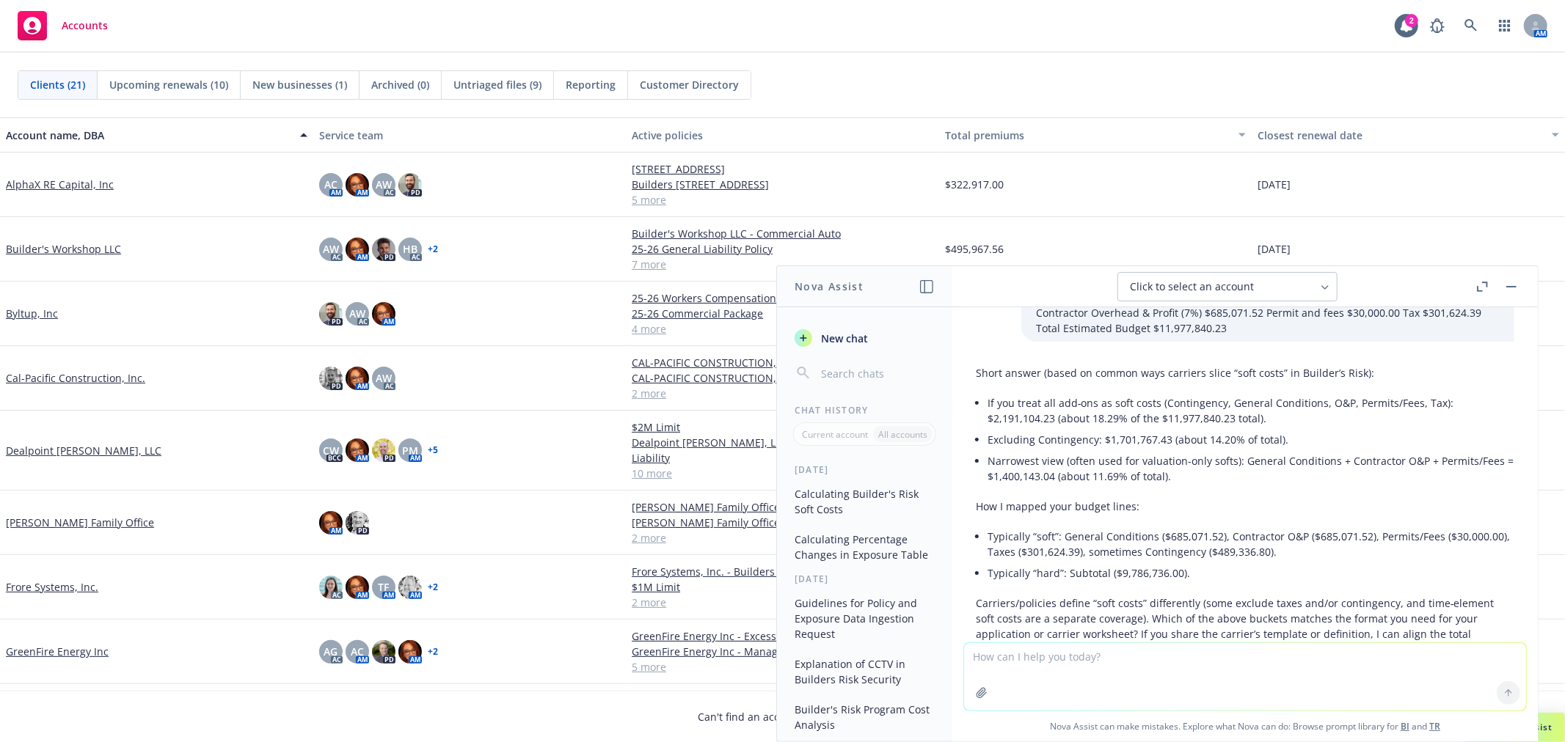
click at [1106, 689] on textarea at bounding box center [1245, 676] width 562 height 67
type textarea "I am sending an initial submission to many markets - what is best practice?"
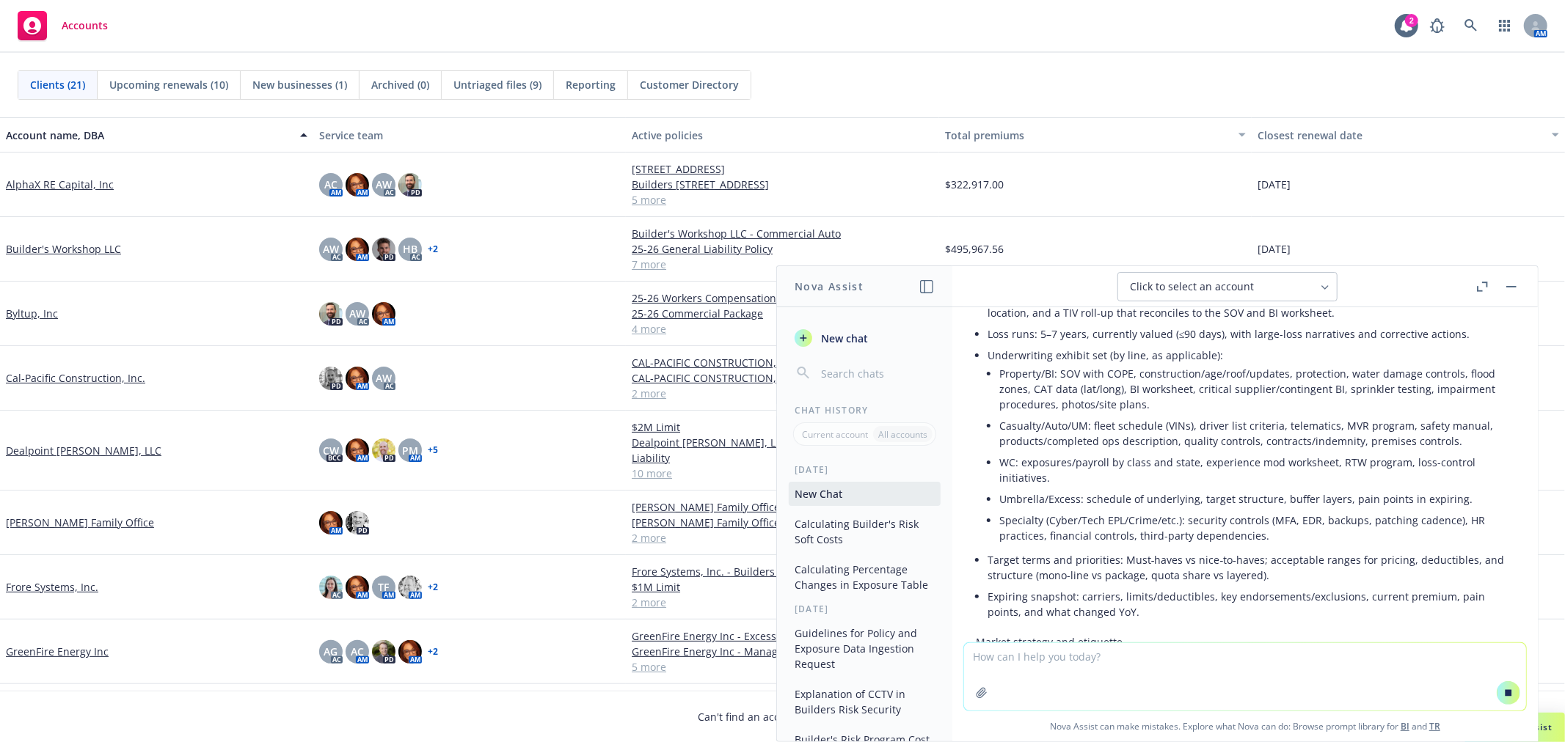
scroll to position [709, 0]
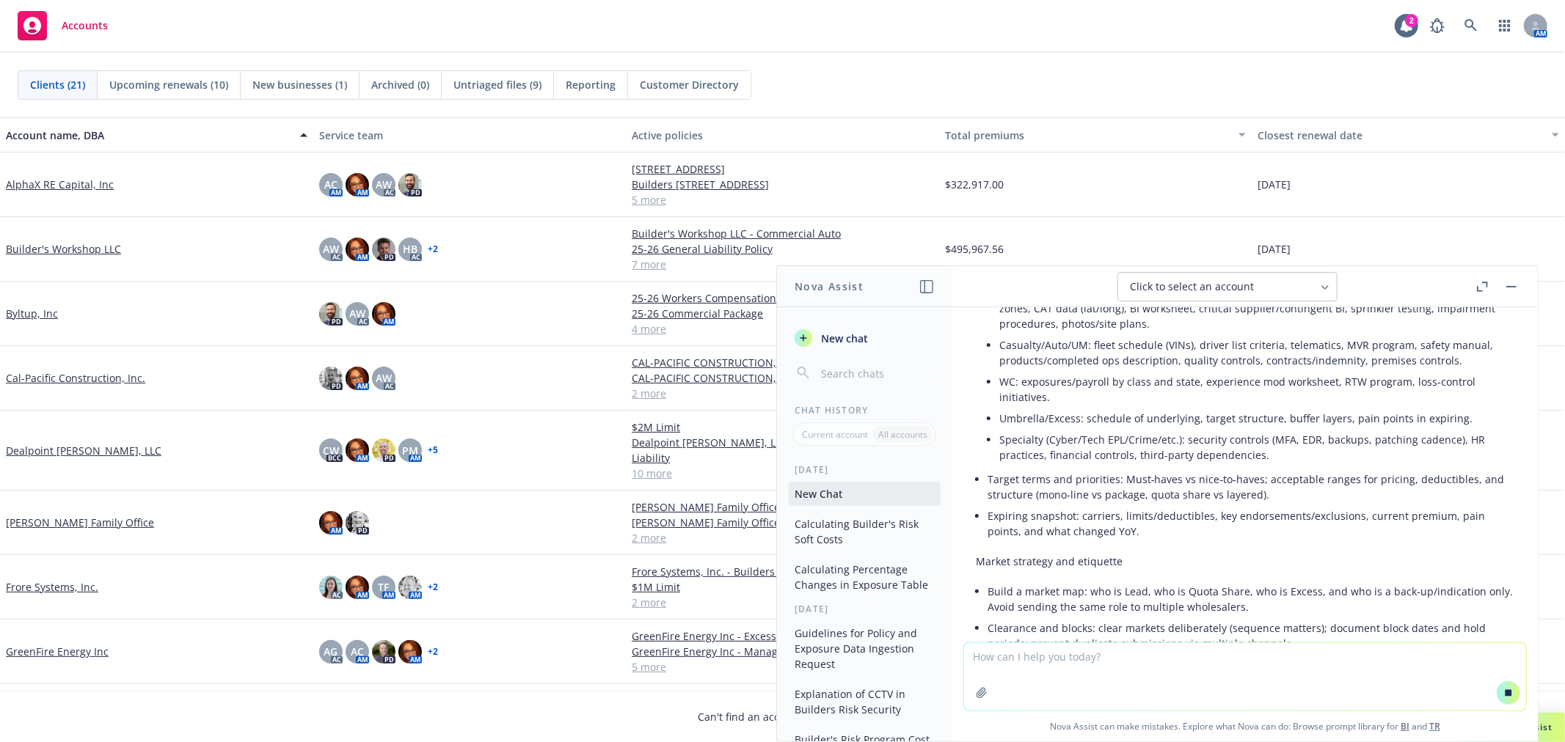
click at [1504, 688] on icon at bounding box center [1508, 693] width 10 height 10
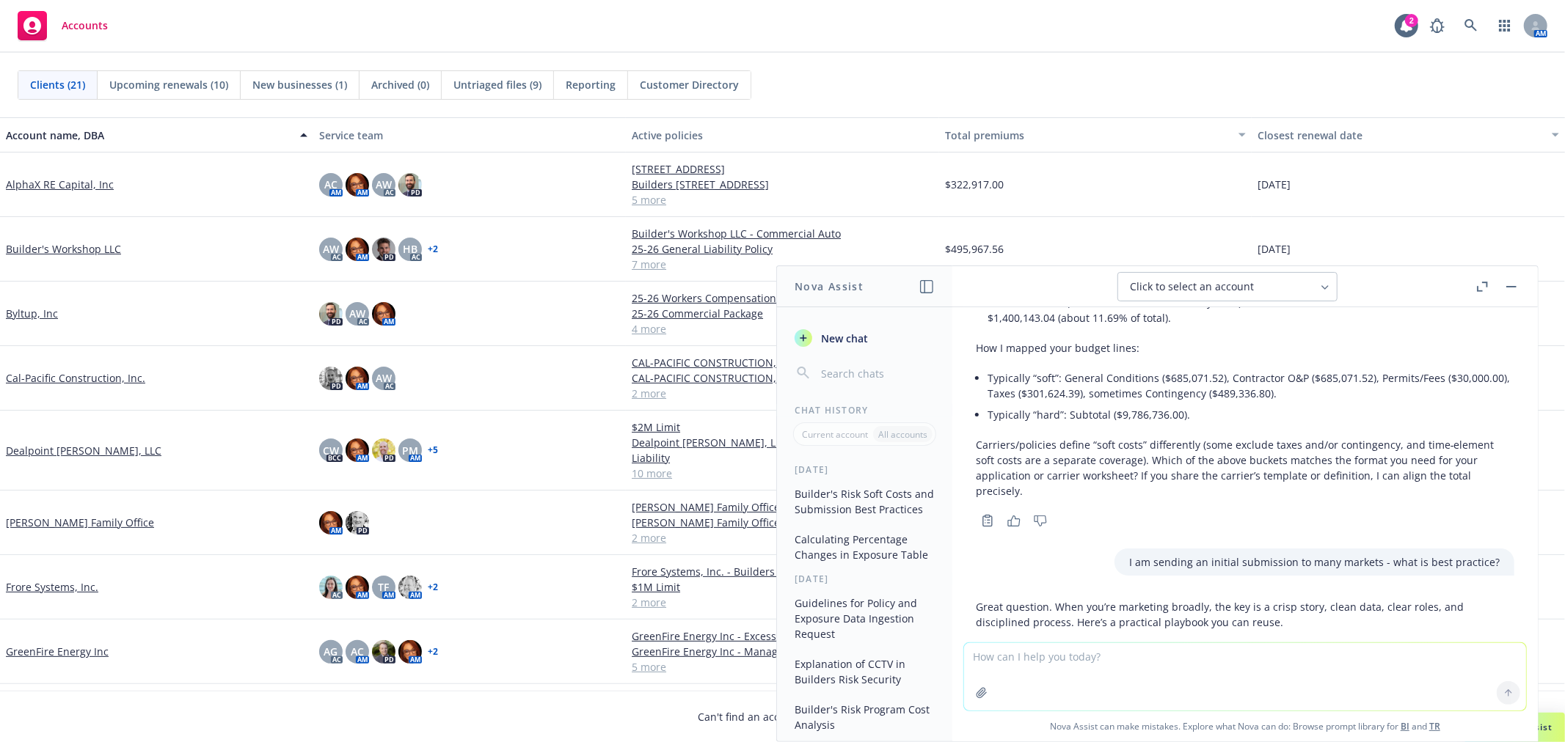
scroll to position [220, 0]
drag, startPoint x: 1476, startPoint y: 560, endPoint x: 1110, endPoint y: 563, distance: 366.0
click at [1114, 563] on div "I am sending an initial submission to many markets - what is best practice?" at bounding box center [1314, 562] width 400 height 27
copy p "I am sending an initial submission to many markets - what is best practice?"
click at [1095, 666] on textarea at bounding box center [1245, 676] width 562 height 67
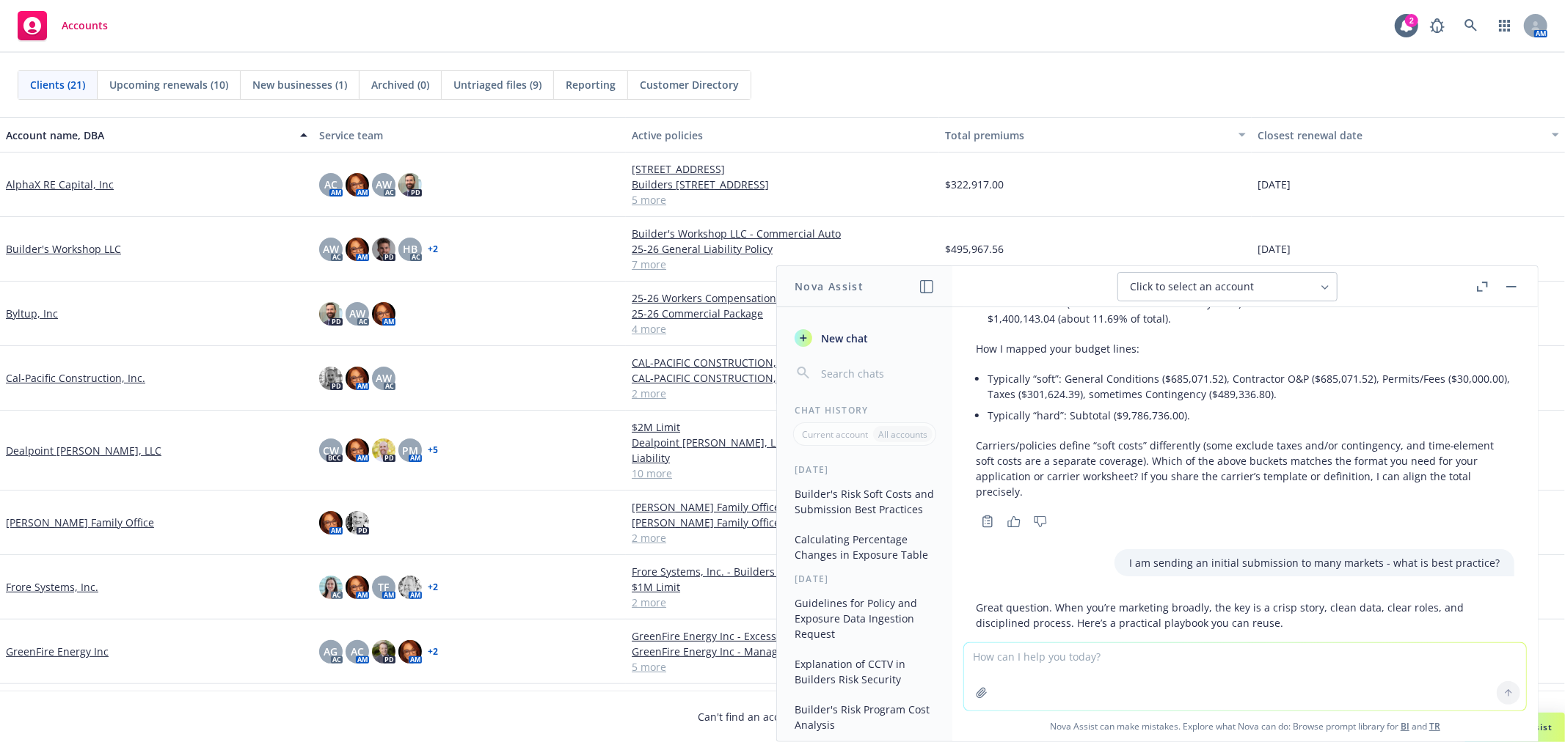
paste textarea "I am sending an initial submission to many markets - what is best practice?"
click at [1317, 655] on textarea "I am sending an initial submission to many markets - what is best practice?" at bounding box center [1245, 676] width 562 height 69
type textarea "I am sending an initial submission to many markets - what is best practice for …"
click at [1505, 691] on icon at bounding box center [1508, 691] width 6 height 3
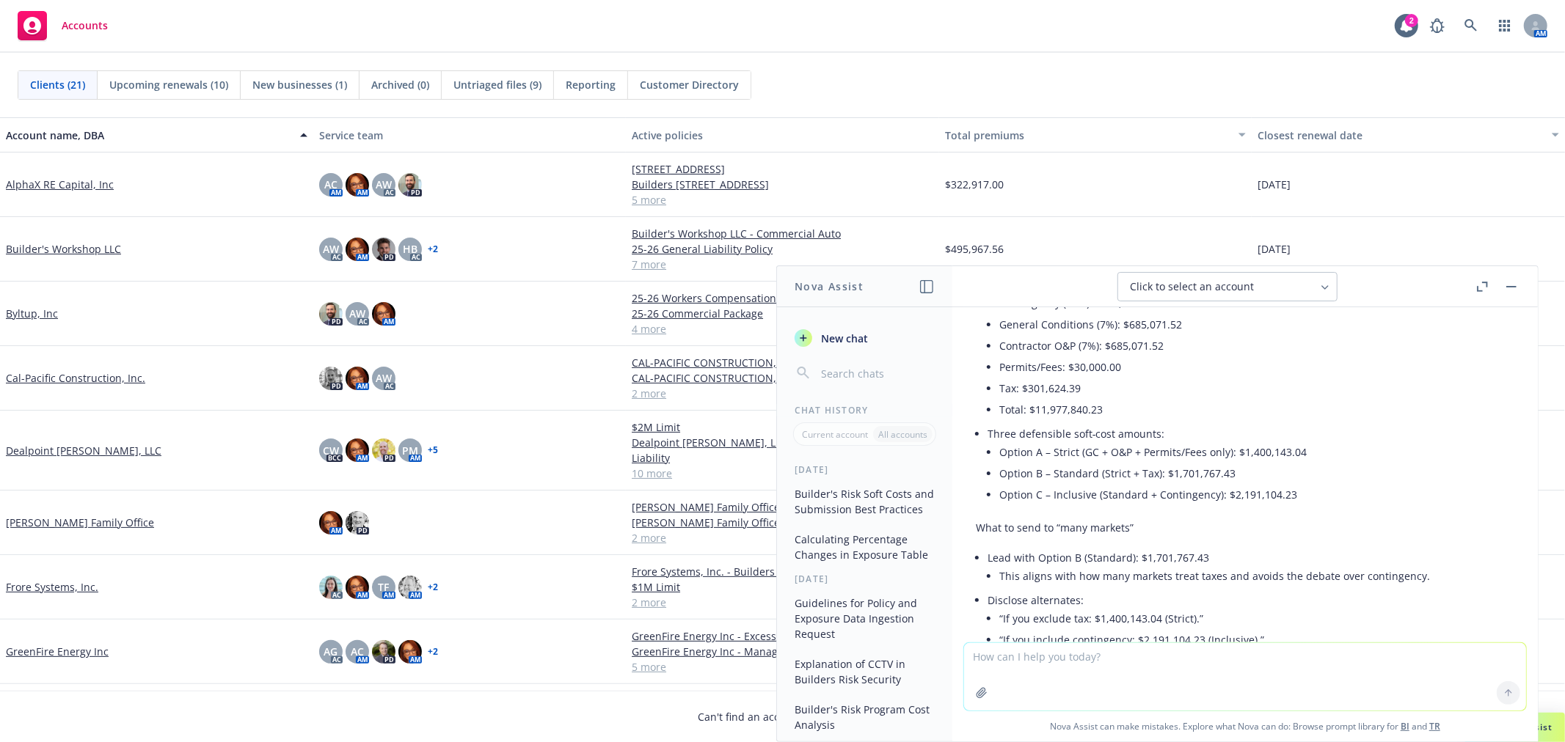
scroll to position [1707, 0]
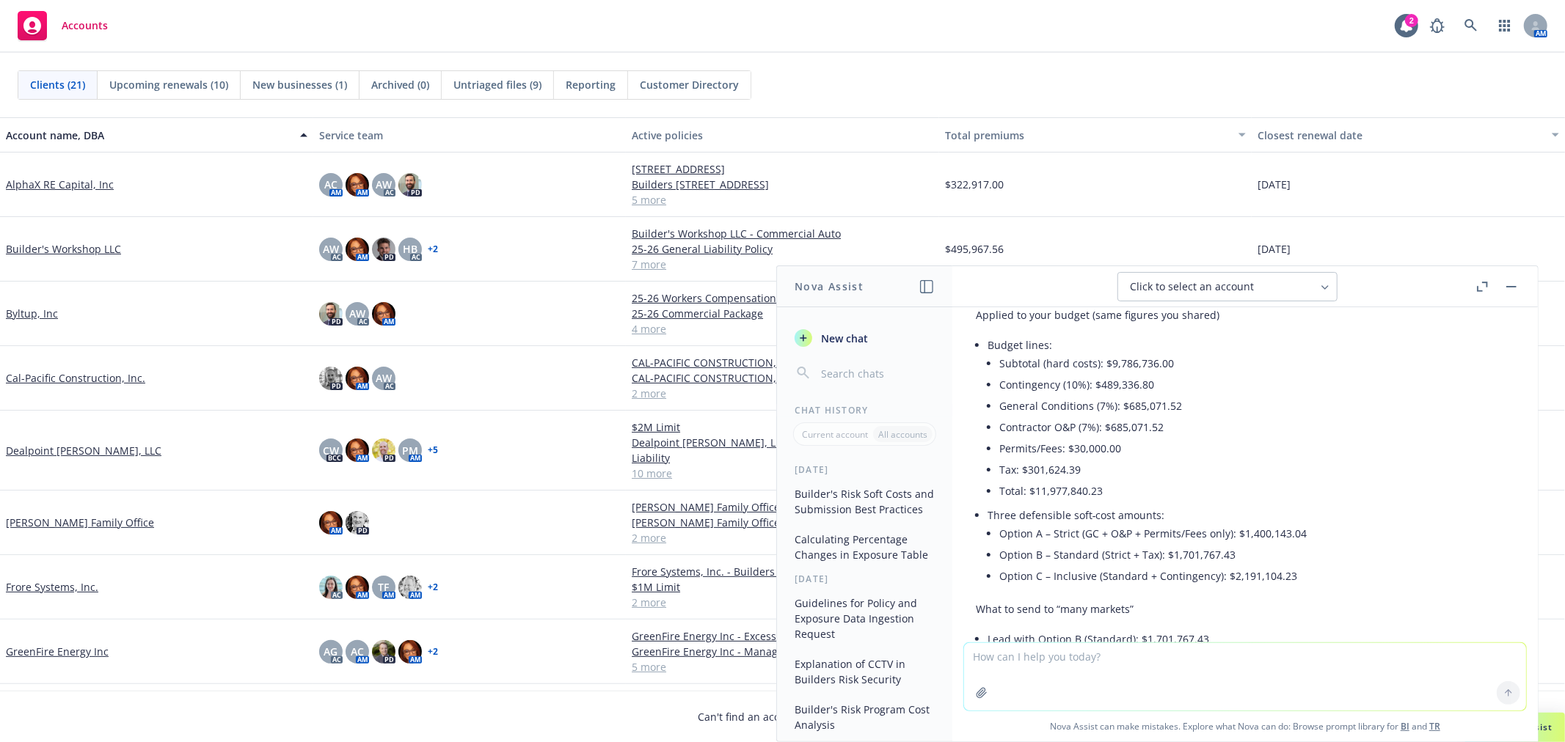
click at [1306, 574] on li "Option C – Inclusive (Standard + Contingency): $2,191,104.23" at bounding box center [1256, 576] width 515 height 21
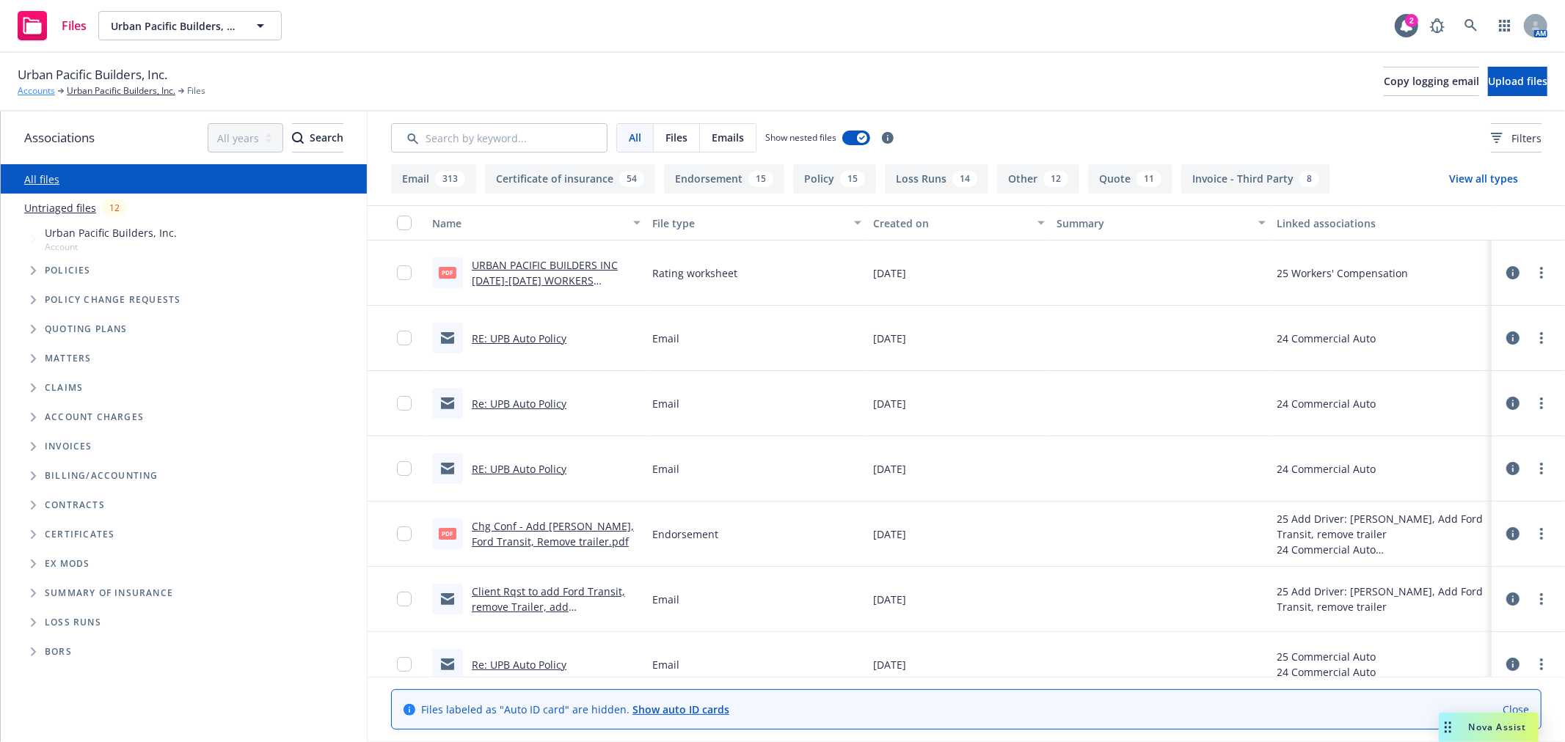
click at [43, 90] on link "Accounts" at bounding box center [36, 90] width 37 height 13
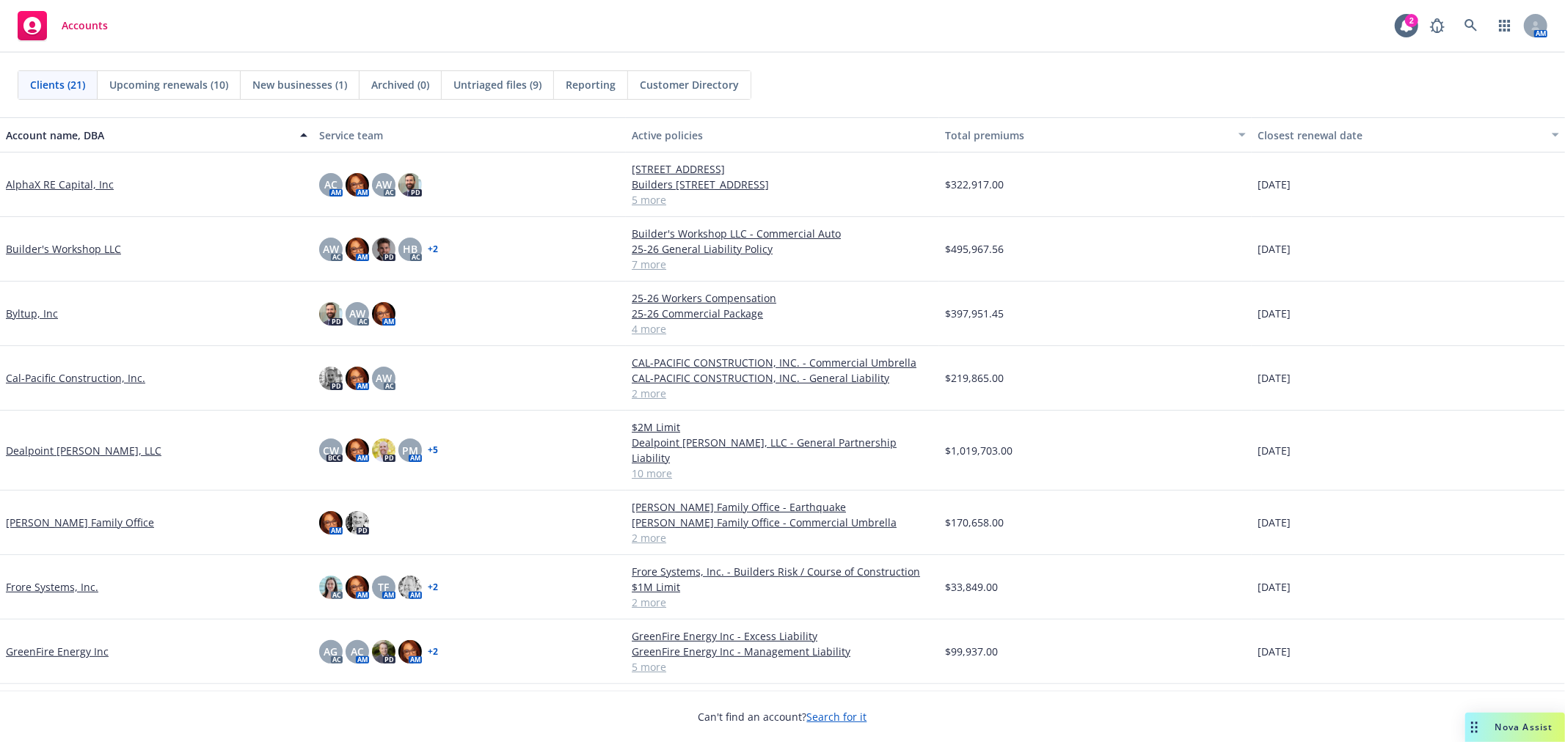
click at [25, 310] on link "Byltup, Inc" at bounding box center [32, 313] width 52 height 15
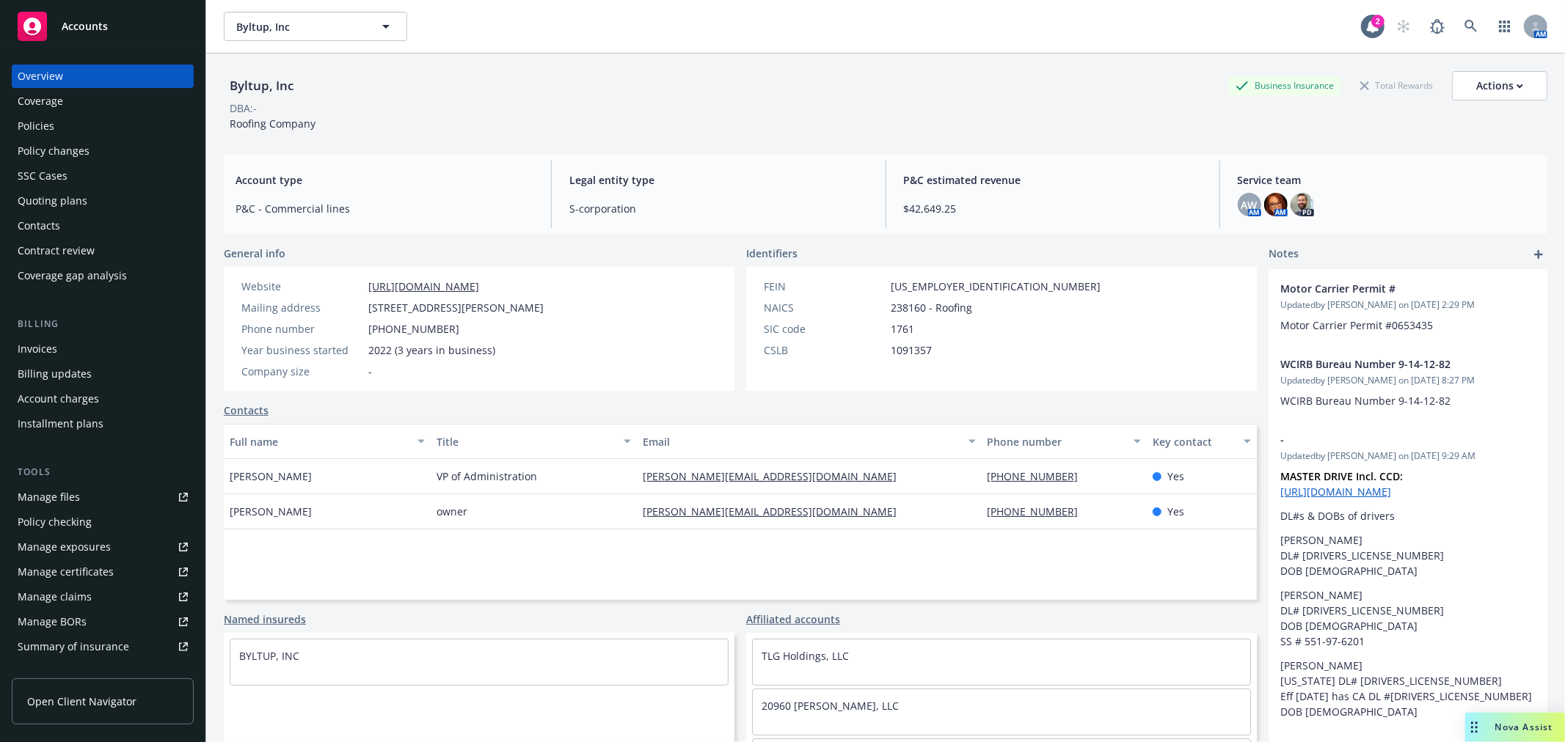
click at [61, 125] on div "Policies" at bounding box center [103, 125] width 170 height 23
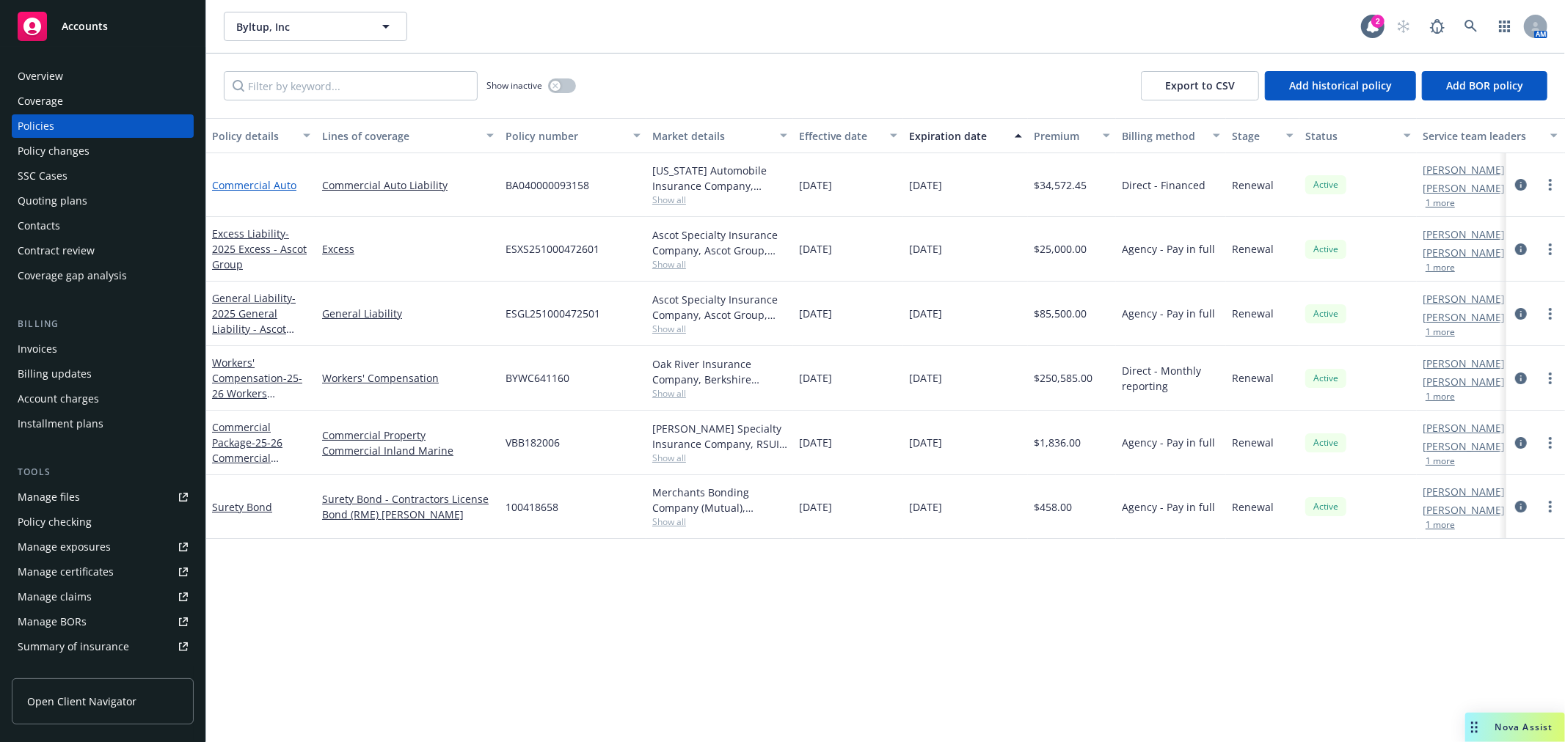
click at [272, 182] on link "Commercial Auto" at bounding box center [254, 185] width 84 height 14
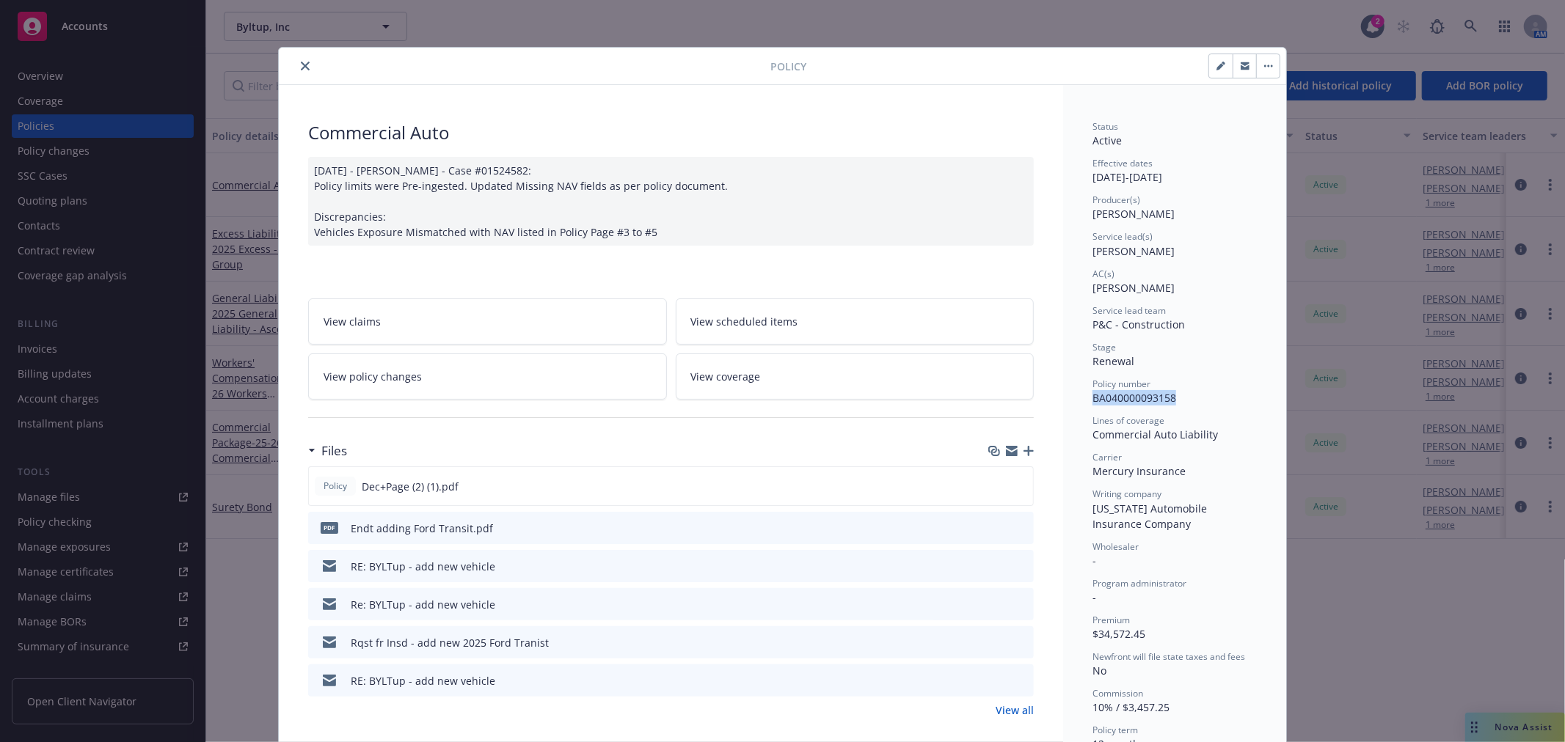
drag, startPoint x: 1083, startPoint y: 398, endPoint x: 1168, endPoint y: 409, distance: 86.5
copy span "BA040000093158"
click at [220, 60] on div "Policy Commercial Auto 03/28/2025 - Srilakshmi Netela - Case #01524582: Policy …" at bounding box center [782, 371] width 1565 height 742
